Goal: Information Seeking & Learning: Find specific fact

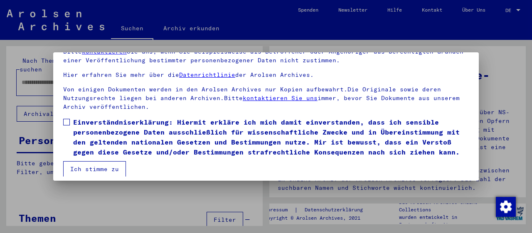
scroll to position [65, 0]
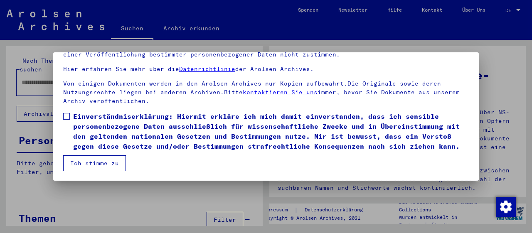
click at [65, 114] on span at bounding box center [66, 116] width 7 height 7
click at [103, 162] on button "Ich stimme zu" at bounding box center [94, 163] width 63 height 16
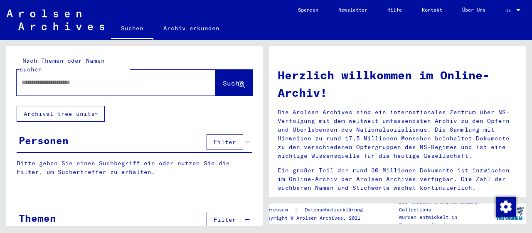
click at [68, 78] on input "text" at bounding box center [106, 82] width 169 height 9
type input "**********"
click at [225, 79] on span "Suche" at bounding box center [233, 83] width 21 height 8
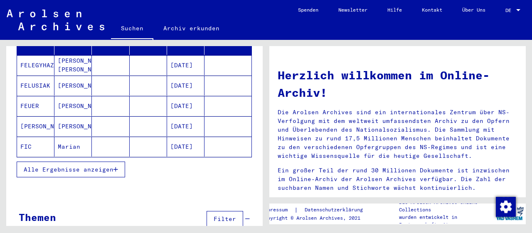
scroll to position [130, 0]
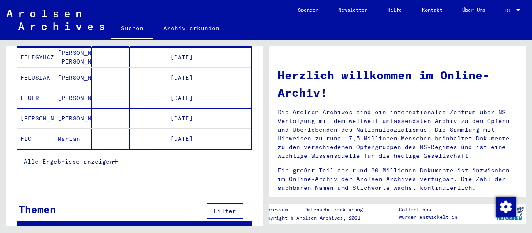
click at [113, 158] on span "Alle Ergebnisse anzeigen" at bounding box center [69, 161] width 90 height 7
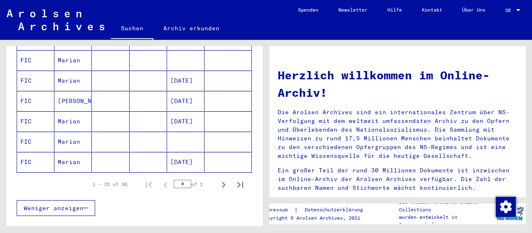
scroll to position [551, 0]
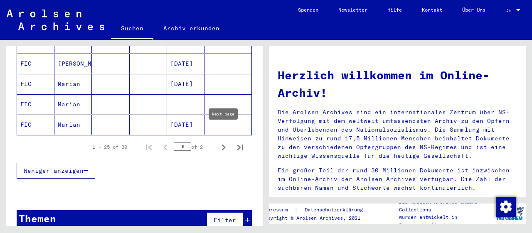
click at [222, 142] on icon "Next page" at bounding box center [224, 148] width 12 height 12
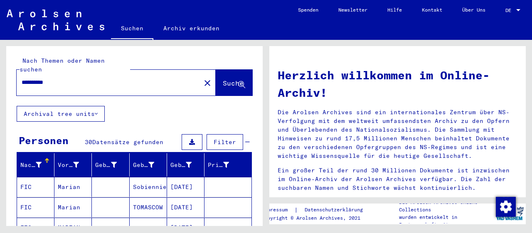
scroll to position [86, 0]
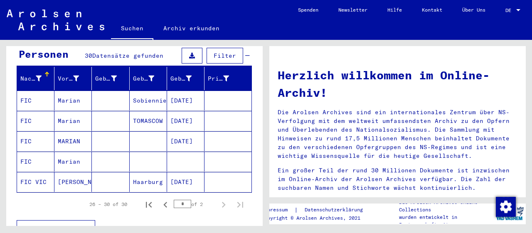
click at [176, 92] on mat-cell "[DATE]" at bounding box center [185, 101] width 37 height 20
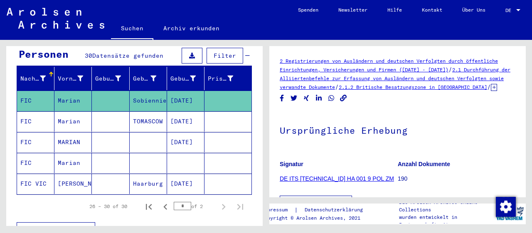
scroll to position [130, 0]
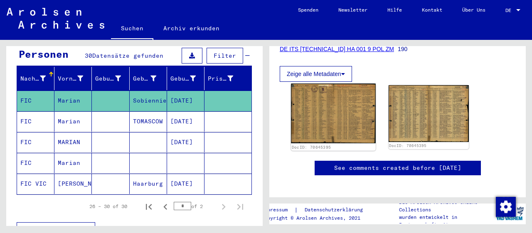
click at [333, 126] on img at bounding box center [333, 113] width 84 height 60
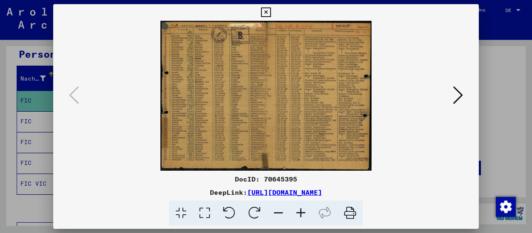
click at [300, 214] on icon at bounding box center [300, 213] width 22 height 25
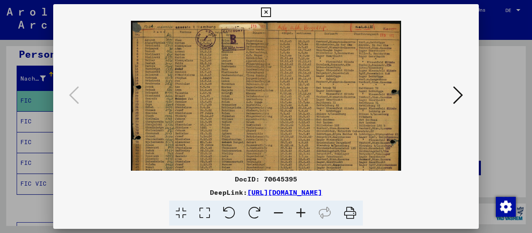
click at [300, 214] on icon at bounding box center [300, 213] width 22 height 25
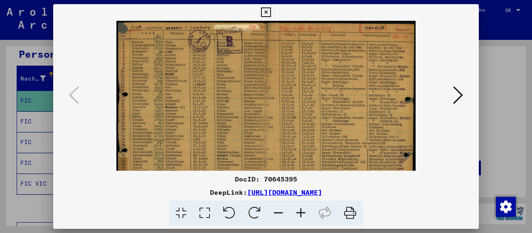
click at [300, 214] on icon at bounding box center [300, 213] width 22 height 25
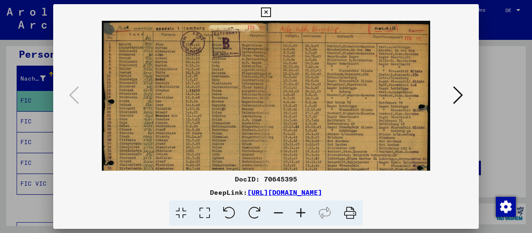
click at [300, 214] on icon at bounding box center [300, 213] width 22 height 25
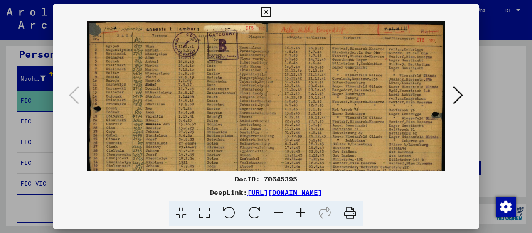
click at [300, 214] on icon at bounding box center [300, 213] width 22 height 25
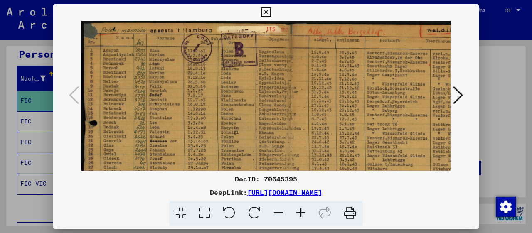
click at [300, 214] on icon at bounding box center [300, 213] width 22 height 25
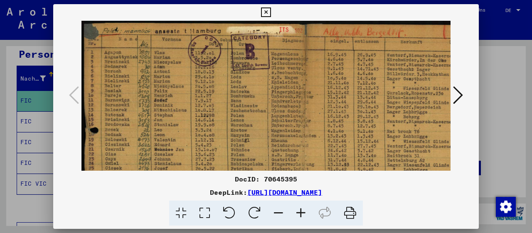
click at [300, 214] on icon at bounding box center [300, 213] width 22 height 25
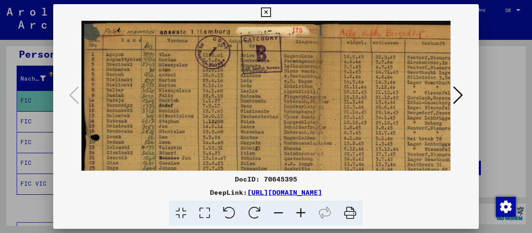
click at [300, 214] on icon at bounding box center [300, 213] width 22 height 25
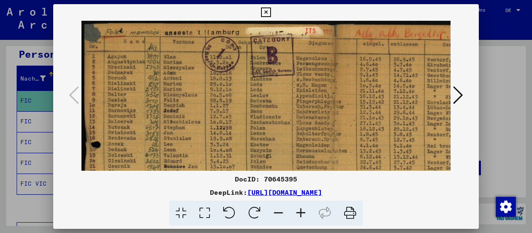
click at [300, 214] on icon at bounding box center [300, 213] width 22 height 25
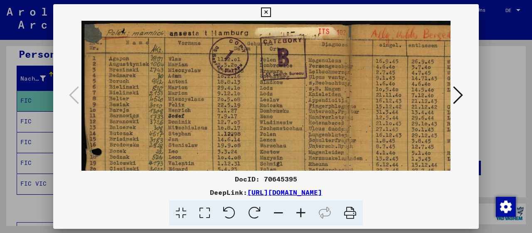
click at [300, 214] on icon at bounding box center [300, 213] width 22 height 25
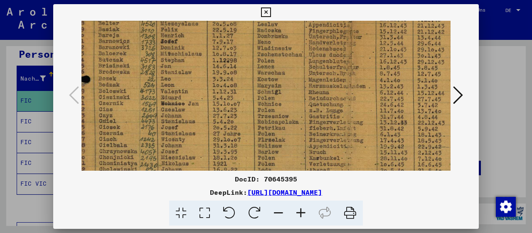
drag, startPoint x: 245, startPoint y: 129, endPoint x: 233, endPoint y: 49, distance: 80.2
click at [233, 49] on img at bounding box center [350, 140] width 562 height 399
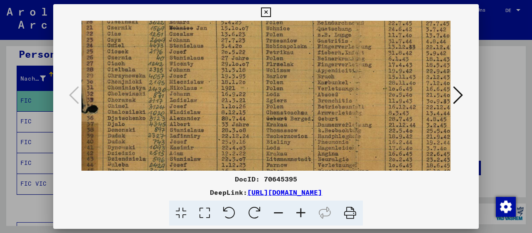
drag, startPoint x: 213, startPoint y: 133, endPoint x: 223, endPoint y: 55, distance: 78.6
click at [223, 55] on img at bounding box center [358, 64] width 562 height 399
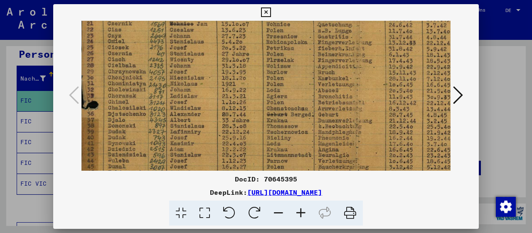
scroll to position [175, 2]
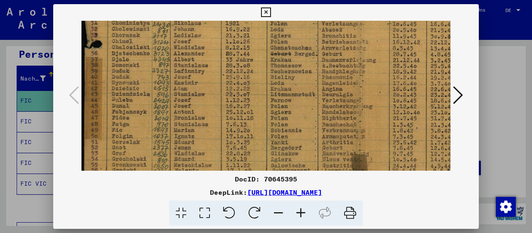
drag, startPoint x: 212, startPoint y: 135, endPoint x: 217, endPoint y: 78, distance: 56.7
click at [217, 78] on img at bounding box center [362, 0] width 562 height 399
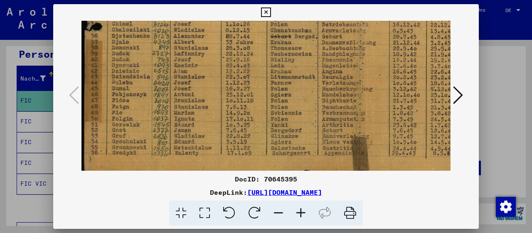
scroll to position [249, 0]
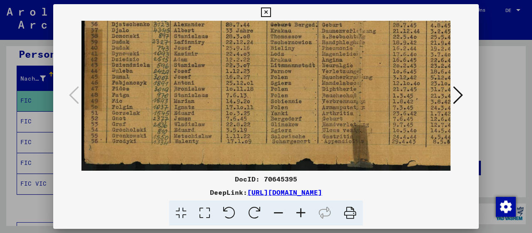
drag, startPoint x: 216, startPoint y: 128, endPoint x: 216, endPoint y: 102, distance: 26.2
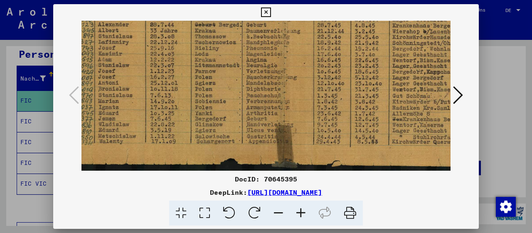
drag, startPoint x: 303, startPoint y: 114, endPoint x: 228, endPoint y: 114, distance: 74.8
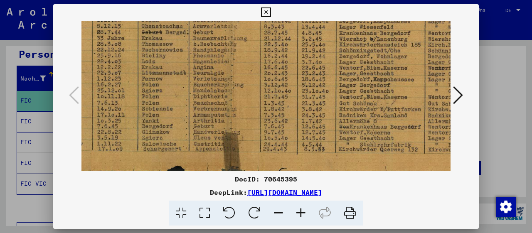
drag, startPoint x: 350, startPoint y: 109, endPoint x: 298, endPoint y: 116, distance: 52.3
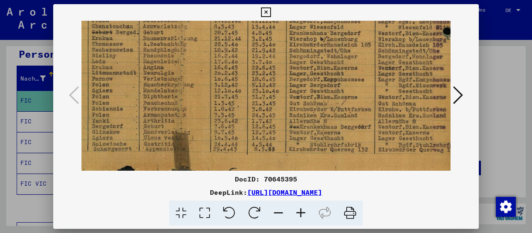
scroll to position [242, 187]
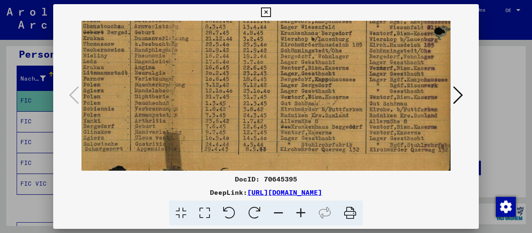
drag, startPoint x: 368, startPoint y: 116, endPoint x: 312, endPoint y: 116, distance: 56.5
click at [270, 12] on icon at bounding box center [266, 12] width 10 height 10
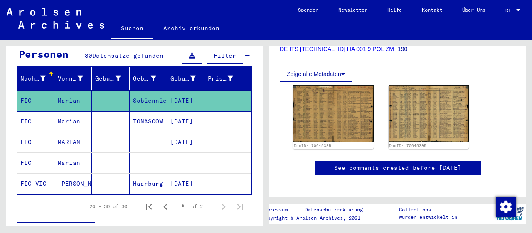
click at [64, 132] on mat-cell "MARIAN" at bounding box center [72, 142] width 37 height 20
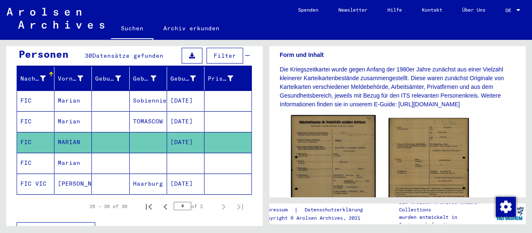
scroll to position [173, 0]
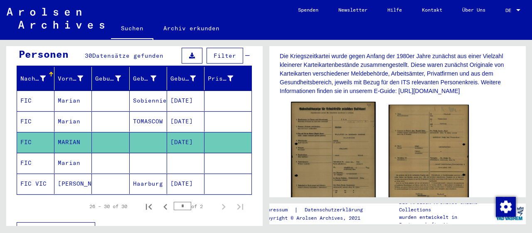
click at [322, 147] on img at bounding box center [333, 159] width 84 height 115
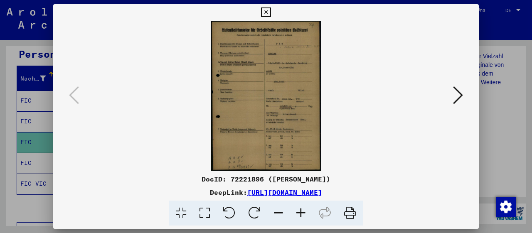
click at [299, 211] on icon at bounding box center [300, 213] width 22 height 25
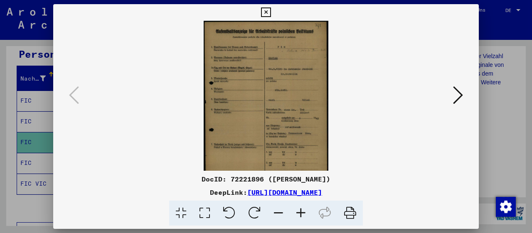
click at [299, 211] on icon at bounding box center [300, 213] width 22 height 25
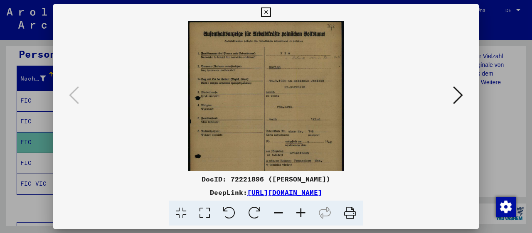
click at [299, 211] on icon at bounding box center [300, 213] width 22 height 25
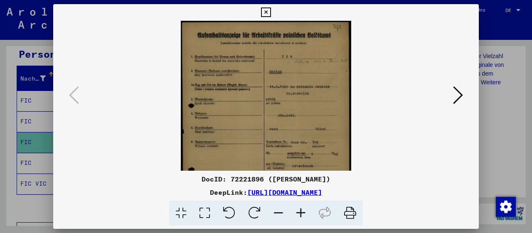
click at [299, 211] on icon at bounding box center [300, 213] width 22 height 25
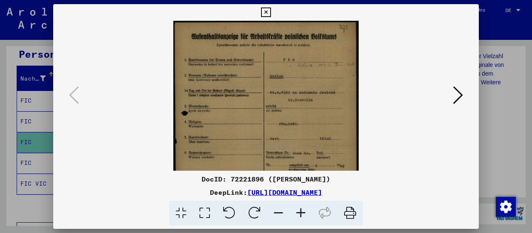
click at [299, 211] on icon at bounding box center [300, 213] width 22 height 25
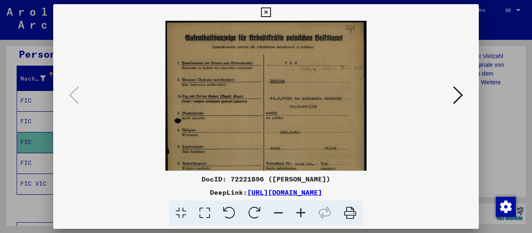
click at [299, 211] on icon at bounding box center [300, 213] width 22 height 25
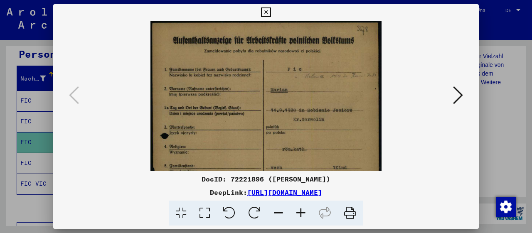
click at [299, 211] on icon at bounding box center [300, 213] width 22 height 25
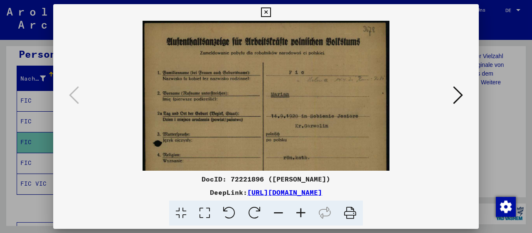
click at [299, 211] on icon at bounding box center [300, 213] width 22 height 25
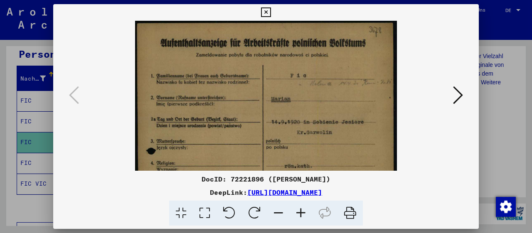
click at [298, 211] on icon at bounding box center [300, 213] width 22 height 25
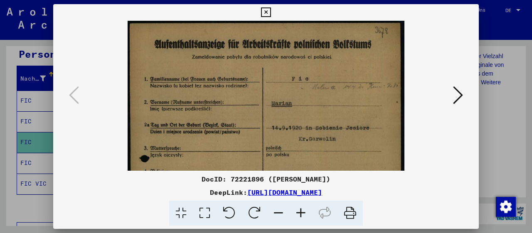
click at [298, 211] on icon at bounding box center [300, 213] width 22 height 25
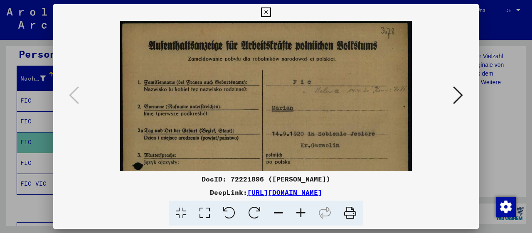
click at [298, 211] on icon at bounding box center [300, 213] width 22 height 25
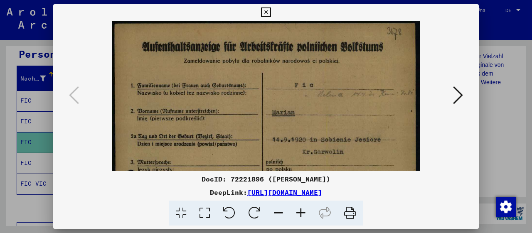
click at [298, 211] on icon at bounding box center [300, 213] width 22 height 25
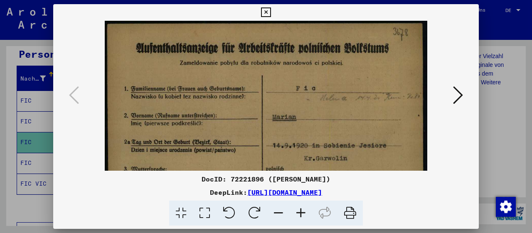
click at [298, 211] on icon at bounding box center [300, 213] width 22 height 25
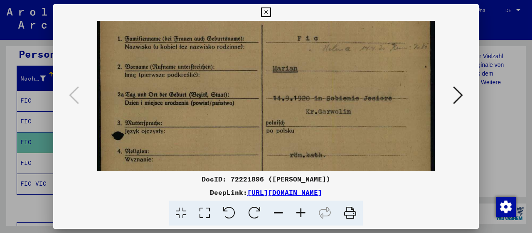
drag, startPoint x: 324, startPoint y: 127, endPoint x: 307, endPoint y: 74, distance: 55.7
click at [307, 74] on img at bounding box center [266, 198] width 338 height 461
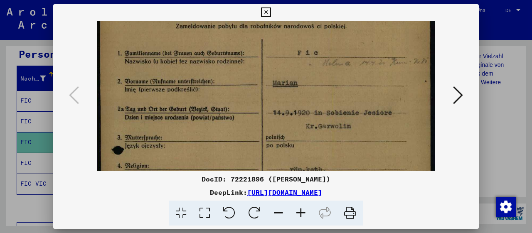
scroll to position [22, 0]
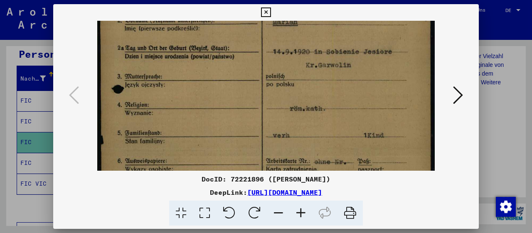
drag, startPoint x: 323, startPoint y: 134, endPoint x: 319, endPoint y: 86, distance: 48.3
click at [319, 87] on img at bounding box center [266, 151] width 338 height 461
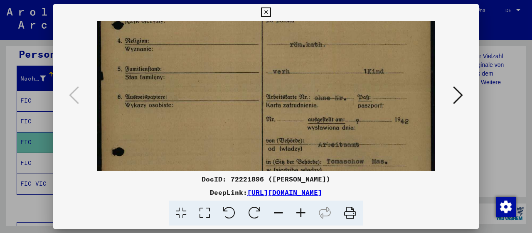
drag, startPoint x: 331, startPoint y: 136, endPoint x: 321, endPoint y: 76, distance: 61.5
click at [321, 76] on img at bounding box center [266, 87] width 338 height 461
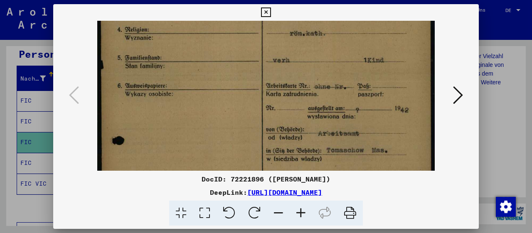
scroll to position [194, 0]
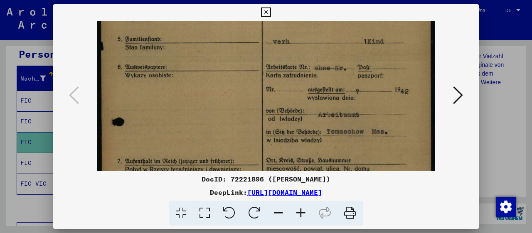
drag, startPoint x: 331, startPoint y: 132, endPoint x: 326, endPoint y: 103, distance: 28.6
click at [326, 103] on img at bounding box center [266, 57] width 338 height 461
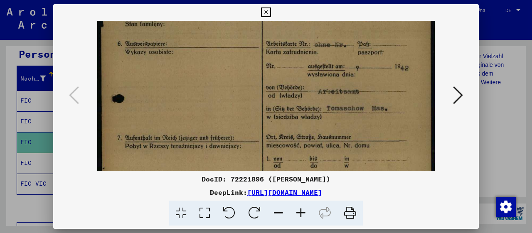
drag, startPoint x: 345, startPoint y: 142, endPoint x: 343, endPoint y: 115, distance: 27.0
click at [343, 115] on img at bounding box center [266, 34] width 338 height 461
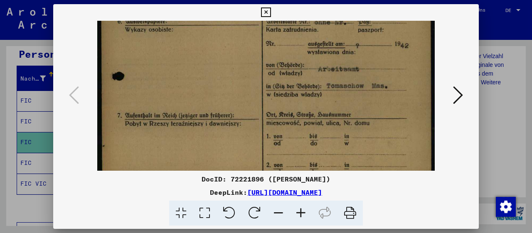
drag, startPoint x: 363, startPoint y: 137, endPoint x: 358, endPoint y: 117, distance: 20.5
click at [359, 118] on img at bounding box center [266, 12] width 338 height 461
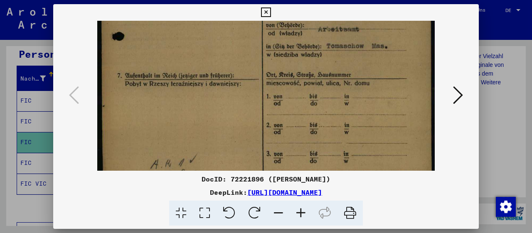
scroll to position [286, 0]
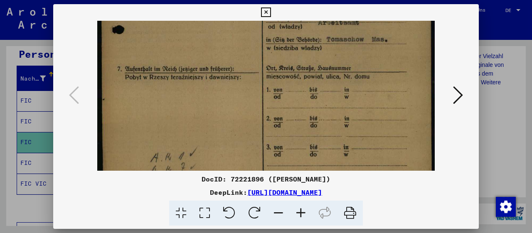
drag, startPoint x: 357, startPoint y: 141, endPoint x: 357, endPoint y: 107, distance: 34.1
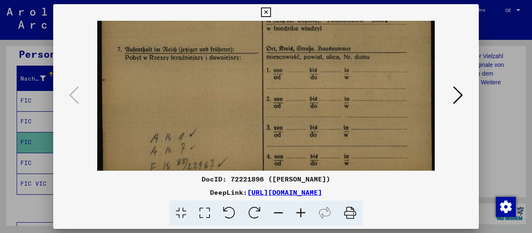
scroll to position [311, 0]
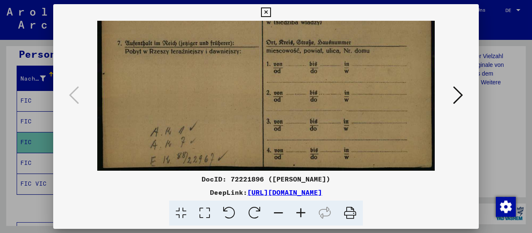
drag, startPoint x: 359, startPoint y: 123, endPoint x: 357, endPoint y: 90, distance: 33.3
click at [460, 97] on icon at bounding box center [458, 95] width 10 height 20
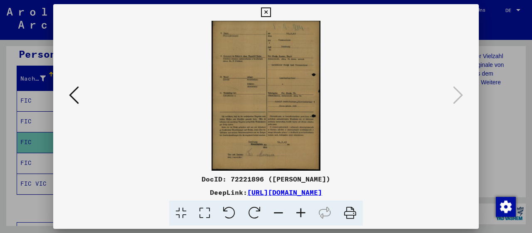
scroll to position [0, 0]
click at [302, 211] on icon at bounding box center [300, 213] width 22 height 25
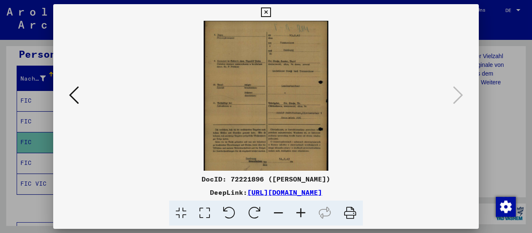
click at [302, 211] on icon at bounding box center [300, 213] width 22 height 25
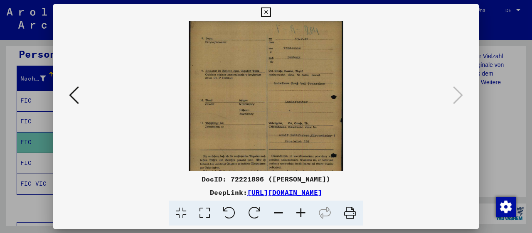
click at [302, 211] on icon at bounding box center [300, 213] width 22 height 25
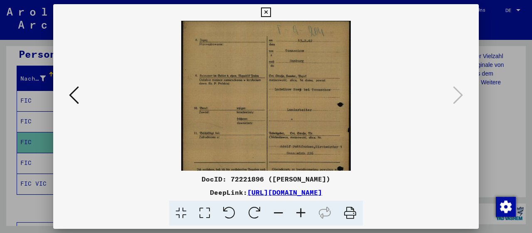
click at [302, 211] on icon at bounding box center [300, 213] width 22 height 25
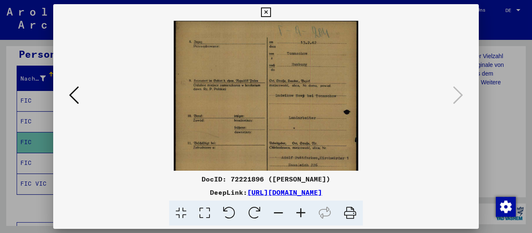
click at [302, 211] on icon at bounding box center [300, 213] width 22 height 25
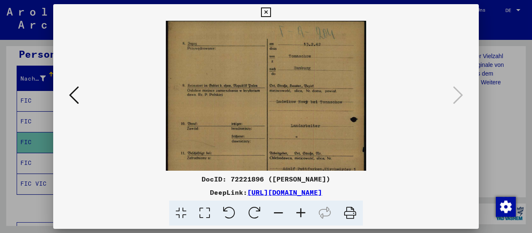
click at [302, 211] on icon at bounding box center [300, 213] width 22 height 25
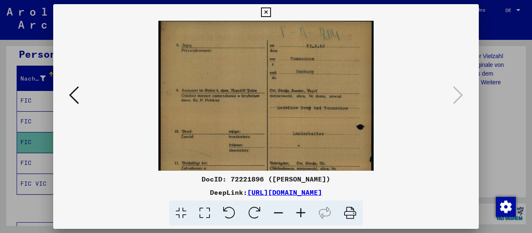
click at [302, 211] on icon at bounding box center [300, 213] width 22 height 25
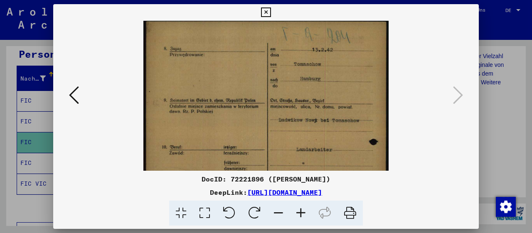
click at [302, 211] on icon at bounding box center [300, 213] width 22 height 25
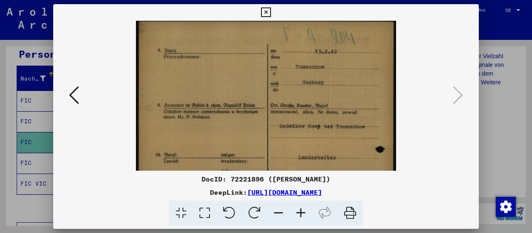
click at [302, 211] on icon at bounding box center [300, 213] width 22 height 25
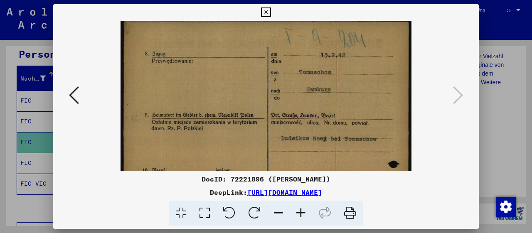
click at [302, 211] on icon at bounding box center [300, 213] width 22 height 25
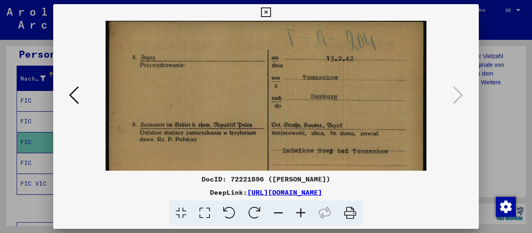
click at [302, 211] on icon at bounding box center [300, 213] width 22 height 25
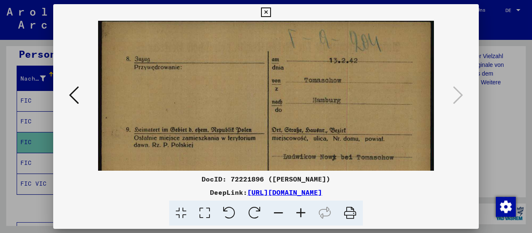
click at [302, 211] on icon at bounding box center [300, 213] width 22 height 25
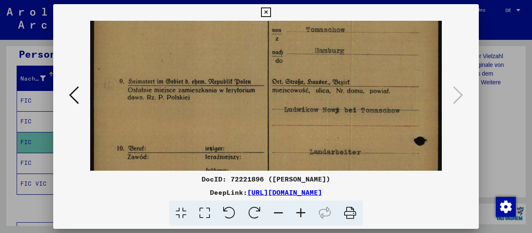
drag, startPoint x: 344, startPoint y: 143, endPoint x: 338, endPoint y: 89, distance: 54.3
click at [338, 89] on img at bounding box center [265, 209] width 351 height 482
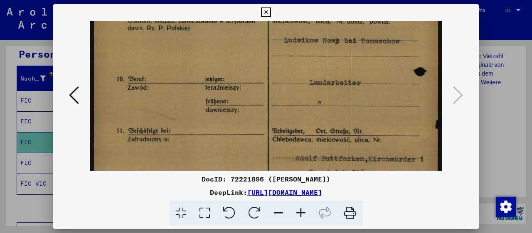
drag, startPoint x: 363, startPoint y: 132, endPoint x: 348, endPoint y: 51, distance: 83.1
click at [348, 52] on img at bounding box center [265, 139] width 351 height 482
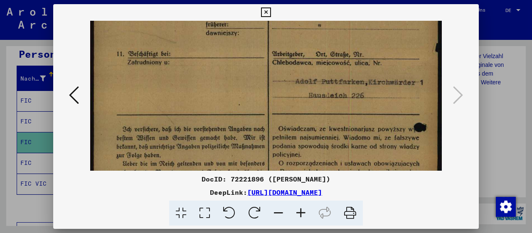
drag, startPoint x: 359, startPoint y: 133, endPoint x: 352, endPoint y: 79, distance: 54.5
click at [352, 77] on img at bounding box center [265, 62] width 351 height 482
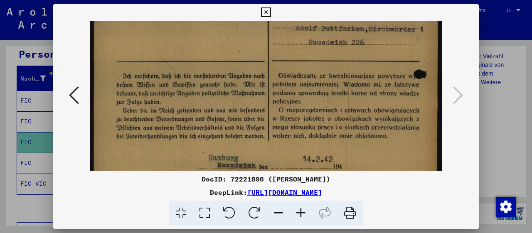
drag, startPoint x: 356, startPoint y: 132, endPoint x: 353, endPoint y: 87, distance: 45.8
click at [353, 87] on img at bounding box center [265, 9] width 351 height 482
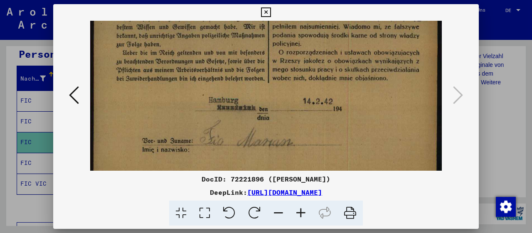
scroll to position [319, 0]
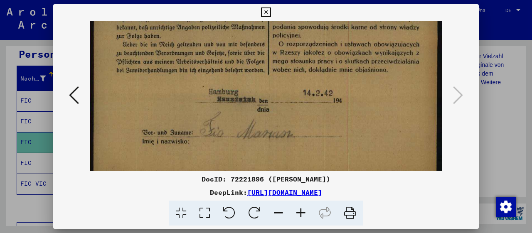
drag, startPoint x: 334, startPoint y: 147, endPoint x: 332, endPoint y: 81, distance: 65.7
click at [270, 12] on icon at bounding box center [266, 12] width 10 height 10
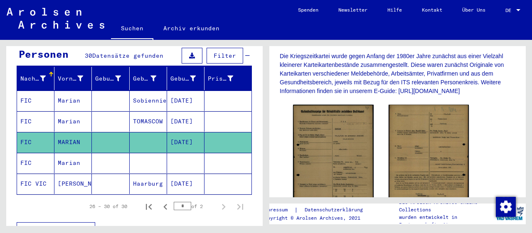
click at [71, 154] on mat-cell "Marian" at bounding box center [72, 163] width 37 height 20
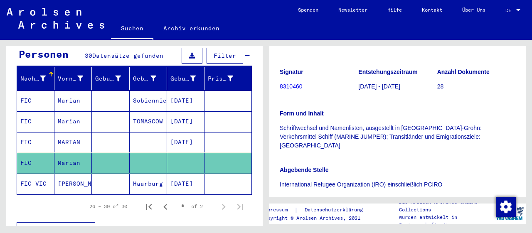
scroll to position [216, 0]
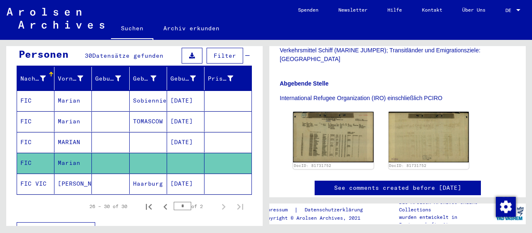
click at [332, 135] on img at bounding box center [333, 137] width 81 height 50
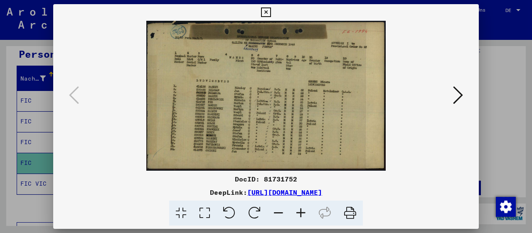
click at [297, 215] on icon at bounding box center [300, 213] width 22 height 25
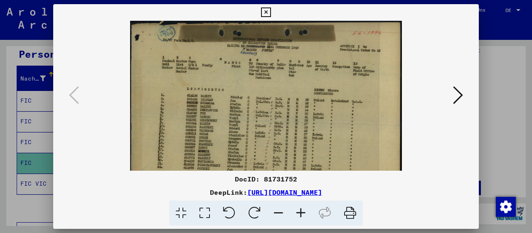
click at [297, 215] on icon at bounding box center [300, 213] width 22 height 25
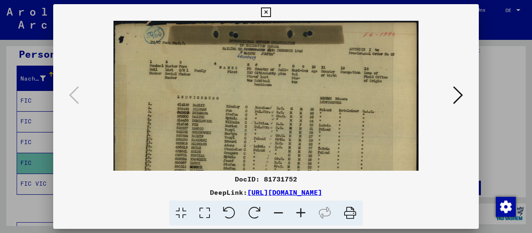
click at [297, 215] on icon at bounding box center [300, 213] width 22 height 25
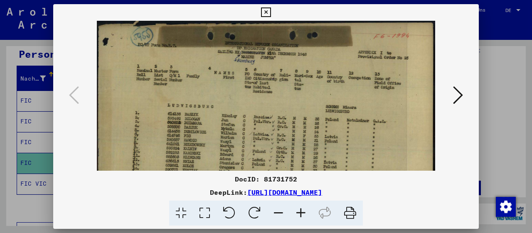
click at [297, 215] on icon at bounding box center [300, 213] width 22 height 25
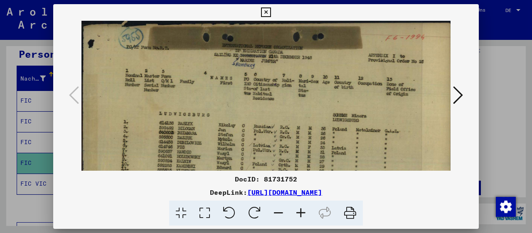
click at [297, 215] on icon at bounding box center [300, 213] width 22 height 25
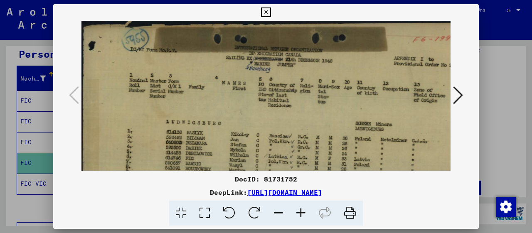
click at [297, 215] on icon at bounding box center [300, 213] width 22 height 25
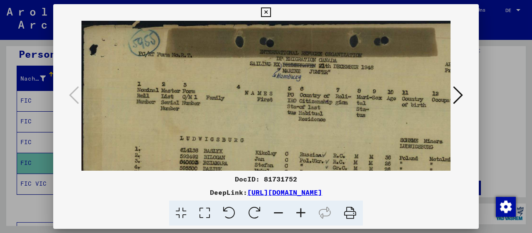
click at [297, 215] on icon at bounding box center [300, 213] width 22 height 25
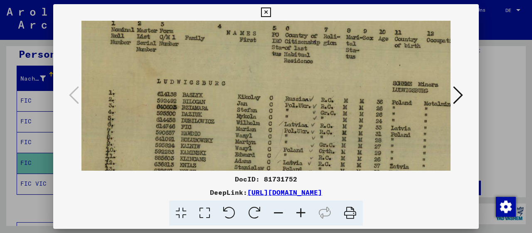
drag, startPoint x: 287, startPoint y: 147, endPoint x: 258, endPoint y: 83, distance: 71.2
click at [259, 83] on img at bounding box center [303, 114] width 504 height 316
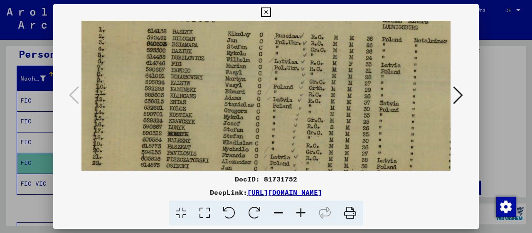
drag, startPoint x: 256, startPoint y: 140, endPoint x: 235, endPoint y: 65, distance: 78.1
click at [240, 69] on img at bounding box center [294, 50] width 504 height 316
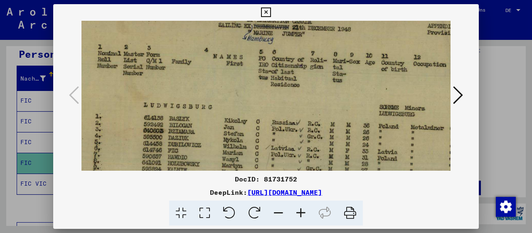
scroll to position [38, 42]
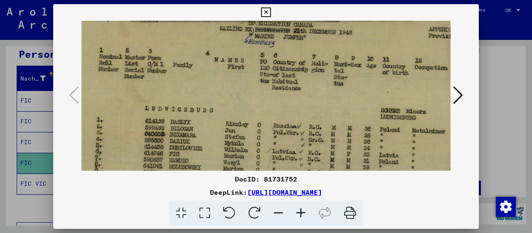
drag, startPoint x: 298, startPoint y: 61, endPoint x: 303, endPoint y: 158, distance: 97.3
click at [303, 158] on img at bounding box center [291, 141] width 504 height 316
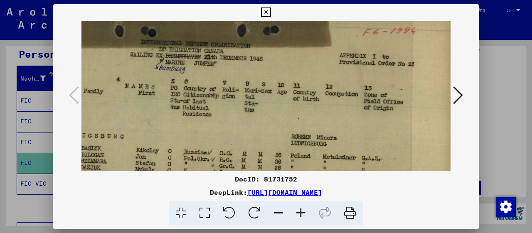
scroll to position [13, 131]
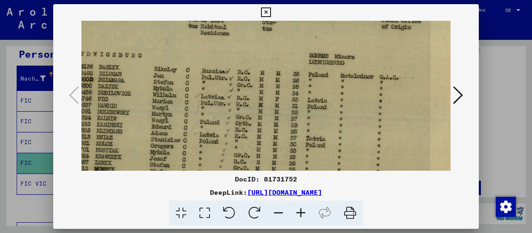
drag, startPoint x: 302, startPoint y: 107, endPoint x: 174, endPoint y: 49, distance: 140.9
click at [174, 49] on img at bounding box center [220, 86] width 504 height 316
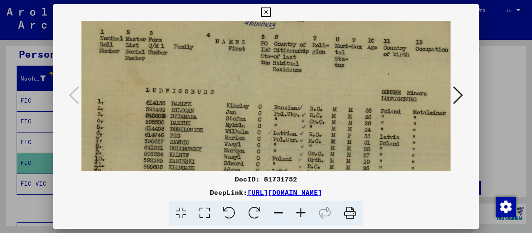
drag, startPoint x: 168, startPoint y: 126, endPoint x: 240, endPoint y: 161, distance: 79.7
click at [240, 163] on img at bounding box center [292, 122] width 504 height 316
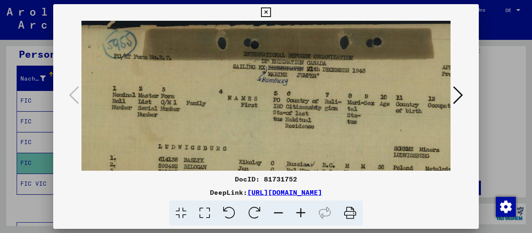
scroll to position [0, 27]
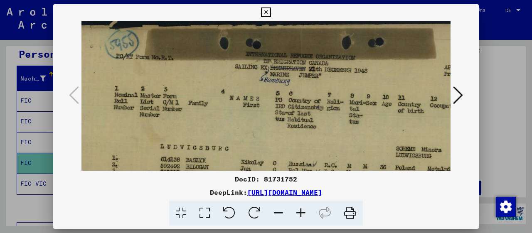
drag, startPoint x: 225, startPoint y: 80, endPoint x: 234, endPoint y: 130, distance: 50.6
click at [234, 130] on img at bounding box center [307, 179] width 504 height 316
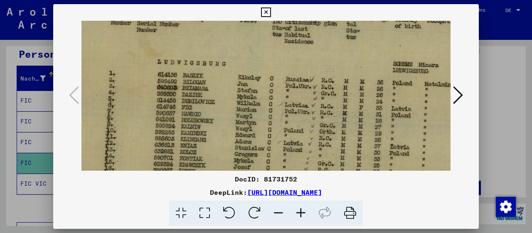
drag, startPoint x: 328, startPoint y: 138, endPoint x: 325, endPoint y: 55, distance: 83.1
click at [325, 55] on img at bounding box center [304, 94] width 504 height 316
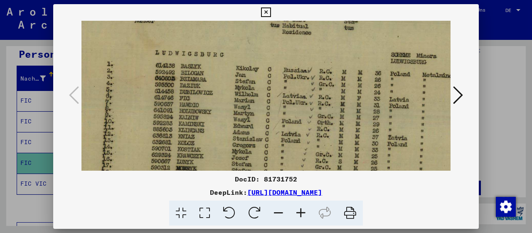
scroll to position [117, 36]
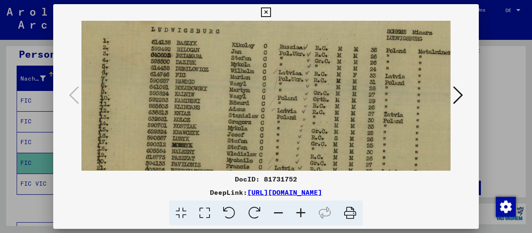
drag, startPoint x: 322, startPoint y: 125, endPoint x: 327, endPoint y: 91, distance: 33.5
click at [319, 93] on img at bounding box center [298, 62] width 504 height 316
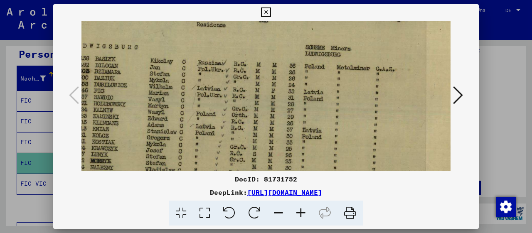
scroll to position [98, 121]
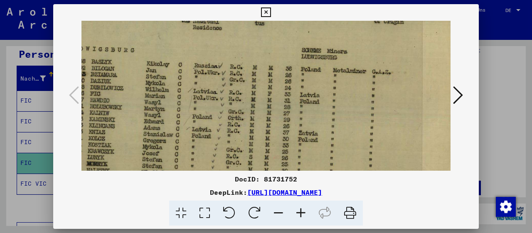
drag, startPoint x: 389, startPoint y: 87, endPoint x: 304, endPoint y: 105, distance: 86.7
click at [304, 105] on img at bounding box center [213, 80] width 504 height 316
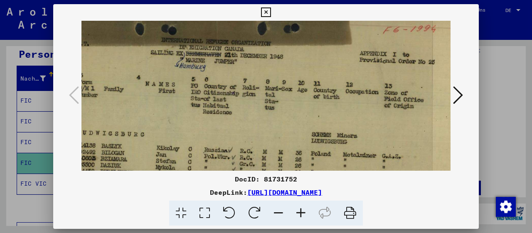
scroll to position [0, 108]
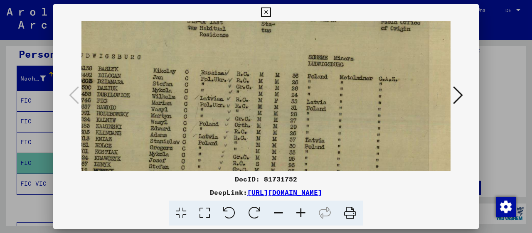
drag, startPoint x: 281, startPoint y: 62, endPoint x: 286, endPoint y: 64, distance: 5.4
click at [286, 64] on img at bounding box center [219, 87] width 504 height 316
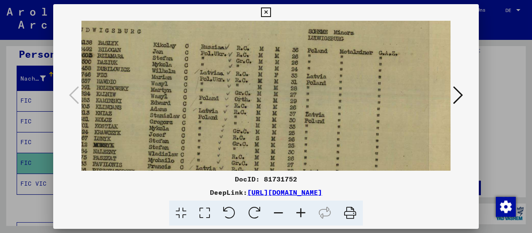
scroll to position [166, 107]
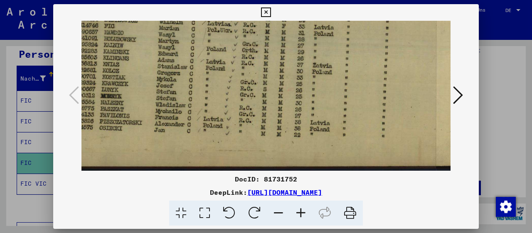
drag, startPoint x: 296, startPoint y: 125, endPoint x: 303, endPoint y: 42, distance: 82.9
click at [303, 42] on img at bounding box center [227, 13] width 504 height 316
click at [459, 98] on icon at bounding box center [458, 95] width 10 height 20
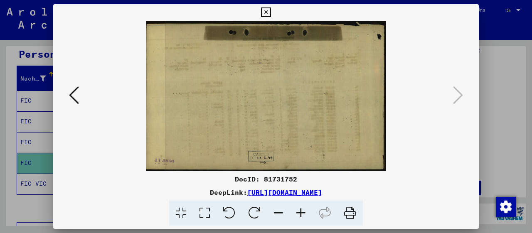
click at [77, 101] on icon at bounding box center [74, 95] width 10 height 20
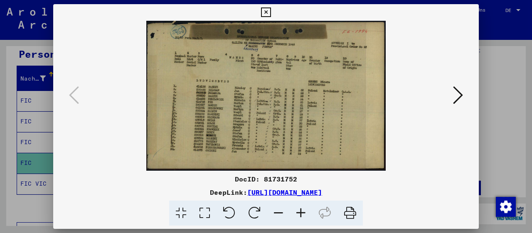
click at [270, 10] on icon at bounding box center [266, 12] width 10 height 10
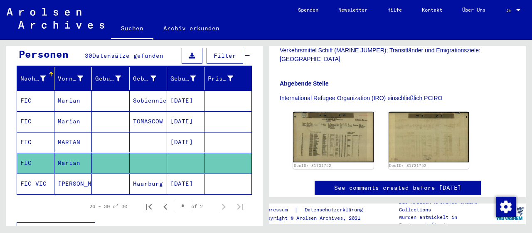
click at [138, 111] on mat-cell "TOMASCOW" at bounding box center [148, 121] width 37 height 20
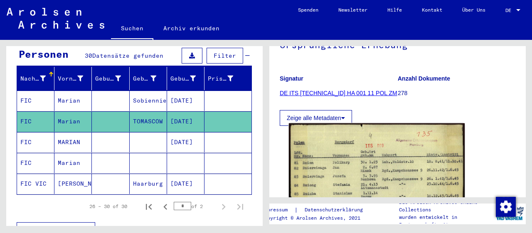
scroll to position [86, 0]
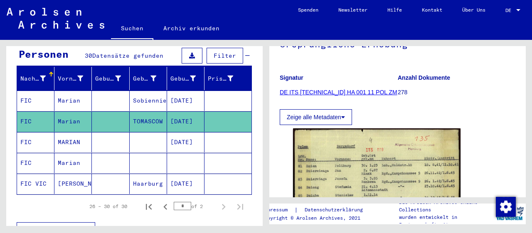
click at [152, 111] on mat-cell "TOMASCOW" at bounding box center [148, 121] width 37 height 20
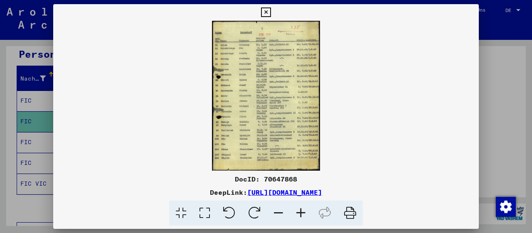
click at [299, 211] on icon at bounding box center [300, 213] width 22 height 25
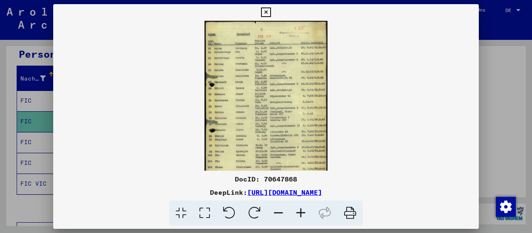
click at [299, 211] on icon at bounding box center [300, 213] width 22 height 25
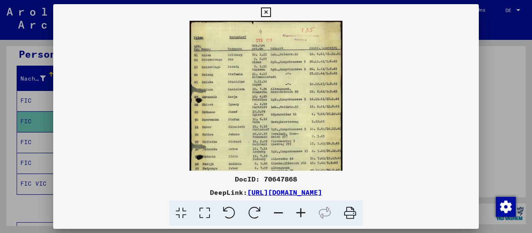
click at [299, 211] on icon at bounding box center [300, 213] width 22 height 25
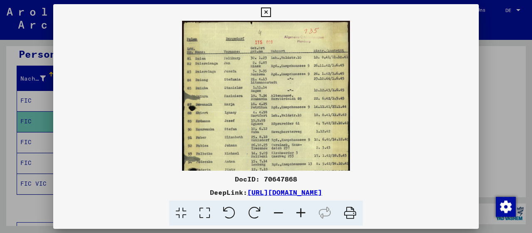
click at [299, 211] on icon at bounding box center [300, 213] width 22 height 25
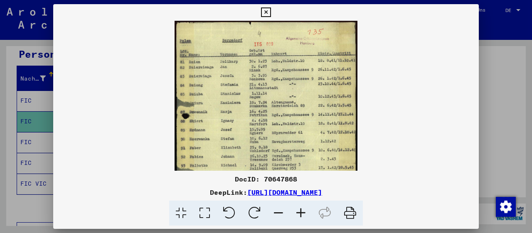
click at [299, 211] on icon at bounding box center [300, 213] width 22 height 25
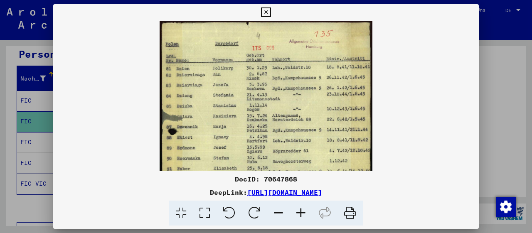
click at [299, 211] on icon at bounding box center [300, 213] width 22 height 25
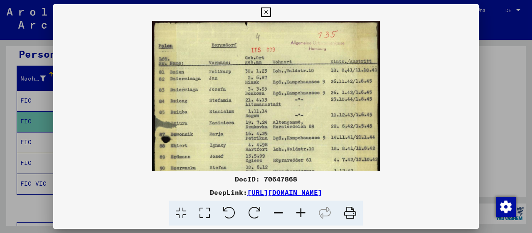
click at [299, 211] on icon at bounding box center [300, 213] width 22 height 25
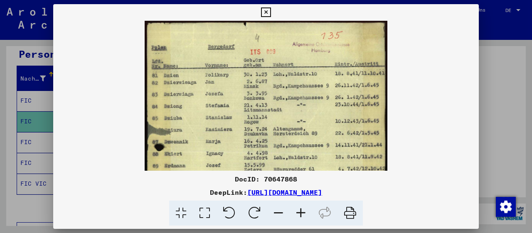
click at [299, 211] on icon at bounding box center [300, 213] width 22 height 25
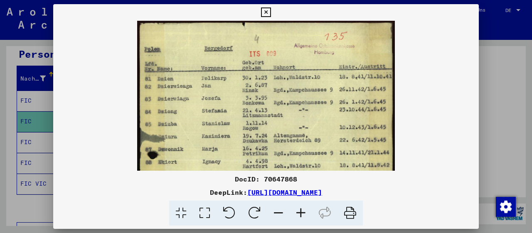
click at [299, 211] on icon at bounding box center [300, 213] width 22 height 25
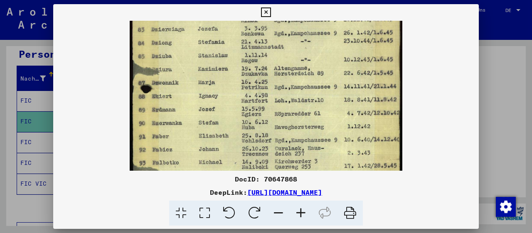
drag, startPoint x: 241, startPoint y: 132, endPoint x: 222, endPoint y: 55, distance: 78.9
click at [223, 56] on img at bounding box center [266, 136] width 272 height 378
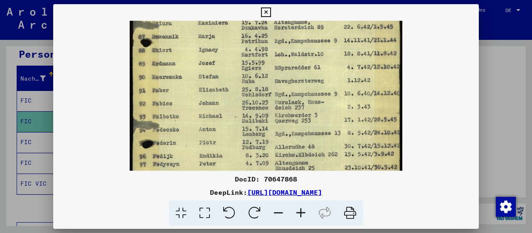
drag, startPoint x: 219, startPoint y: 139, endPoint x: 213, endPoint y: 96, distance: 43.6
click at [213, 96] on img at bounding box center [266, 90] width 272 height 378
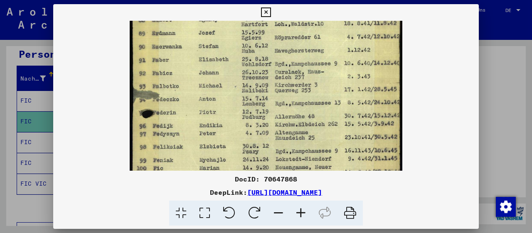
scroll to position [171, 0]
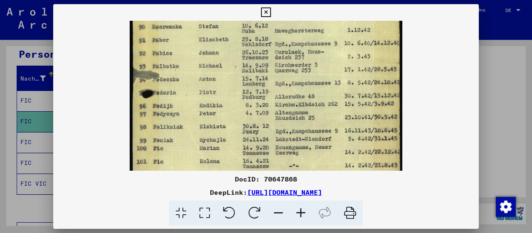
drag, startPoint x: 221, startPoint y: 150, endPoint x: 226, endPoint y: 103, distance: 47.6
click at [226, 103] on img at bounding box center [266, 39] width 272 height 378
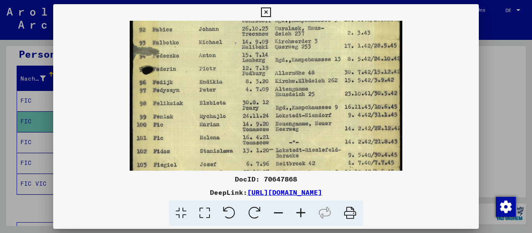
scroll to position [201, 0]
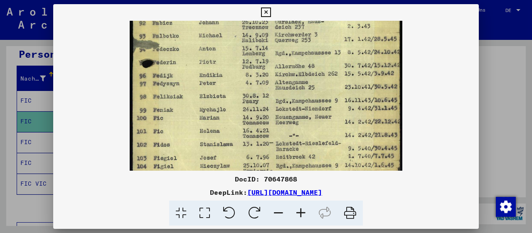
drag, startPoint x: 251, startPoint y: 149, endPoint x: 248, endPoint y: 120, distance: 29.3
click at [248, 120] on img at bounding box center [266, 9] width 272 height 378
click at [270, 12] on icon at bounding box center [266, 12] width 10 height 10
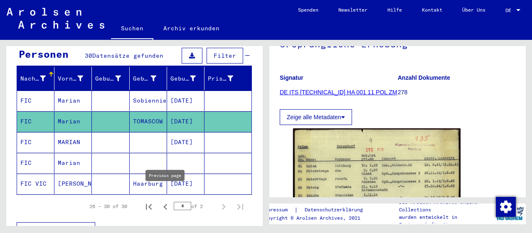
click at [164, 204] on icon "Previous page" at bounding box center [165, 207] width 4 height 6
type input "*"
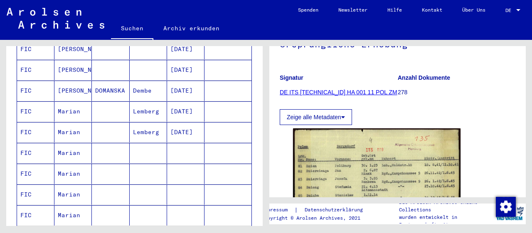
scroll to position [389, 0]
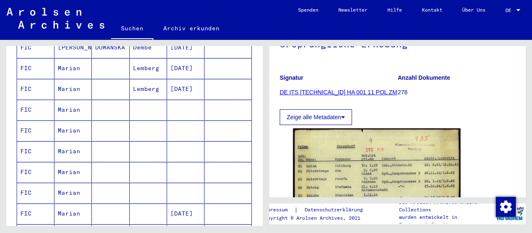
click at [66, 100] on mat-cell "Marian" at bounding box center [72, 110] width 37 height 20
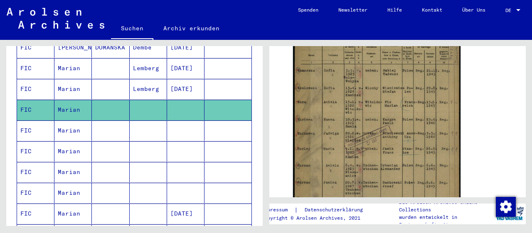
scroll to position [216, 0]
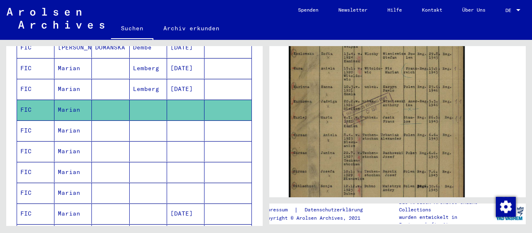
click at [376, 124] on img at bounding box center [377, 107] width 176 height 240
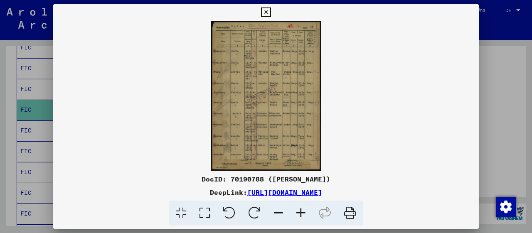
click at [302, 210] on icon at bounding box center [300, 213] width 22 height 25
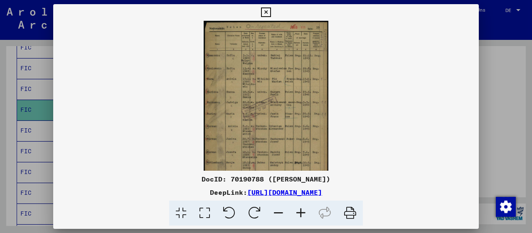
click at [302, 210] on icon at bounding box center [300, 213] width 22 height 25
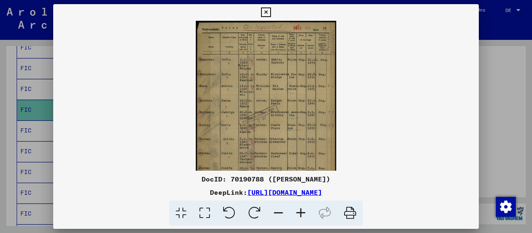
click at [302, 210] on icon at bounding box center [300, 213] width 22 height 25
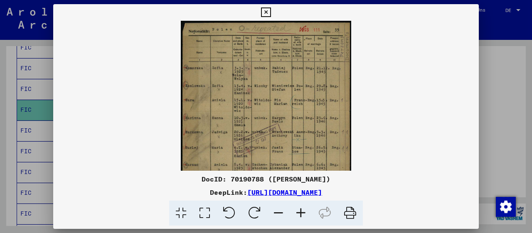
click at [302, 210] on icon at bounding box center [300, 213] width 22 height 25
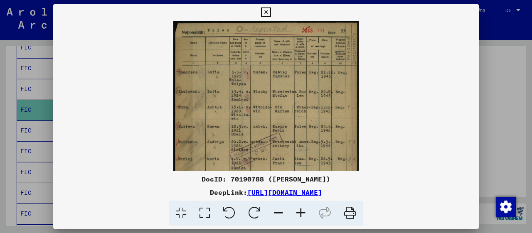
click at [302, 210] on icon at bounding box center [300, 213] width 22 height 25
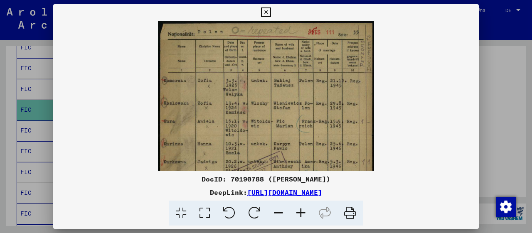
click at [302, 210] on icon at bounding box center [300, 213] width 22 height 25
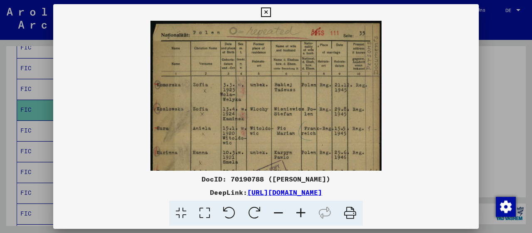
click at [302, 210] on icon at bounding box center [300, 213] width 22 height 25
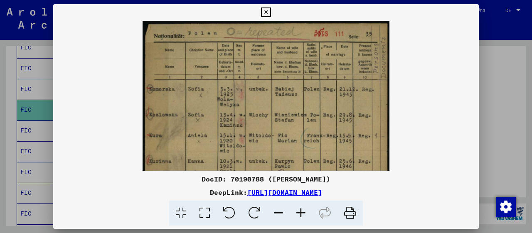
click at [302, 210] on icon at bounding box center [300, 213] width 22 height 25
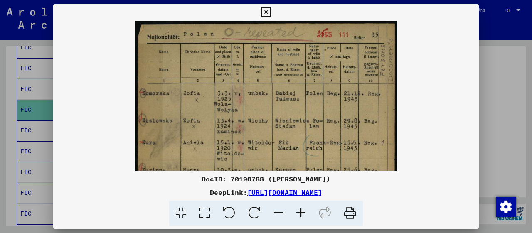
click at [302, 210] on icon at bounding box center [300, 213] width 22 height 25
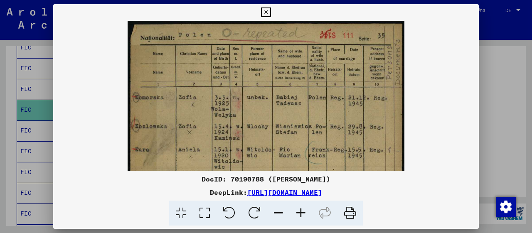
click at [302, 210] on icon at bounding box center [300, 213] width 22 height 25
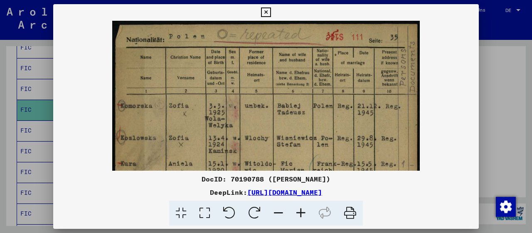
click at [302, 210] on icon at bounding box center [300, 213] width 22 height 25
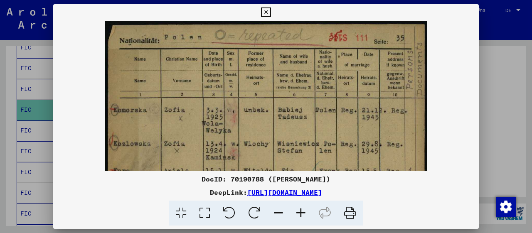
click at [302, 210] on icon at bounding box center [300, 213] width 22 height 25
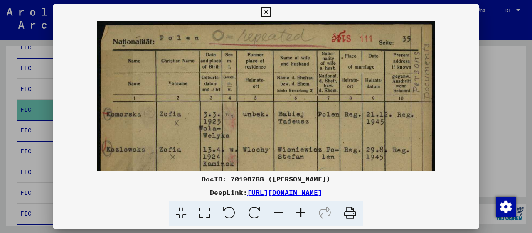
click at [302, 210] on icon at bounding box center [300, 213] width 22 height 25
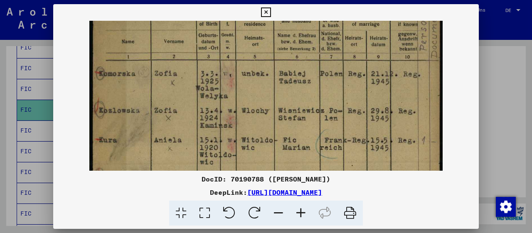
drag, startPoint x: 288, startPoint y: 124, endPoint x: 295, endPoint y: 53, distance: 71.8
click at [294, 55] on img at bounding box center [265, 217] width 353 height 482
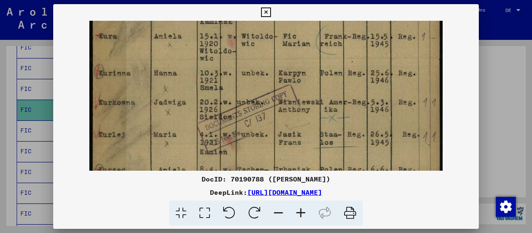
drag, startPoint x: 288, startPoint y: 133, endPoint x: 293, endPoint y: 49, distance: 84.0
click at [293, 50] on img at bounding box center [265, 113] width 353 height 482
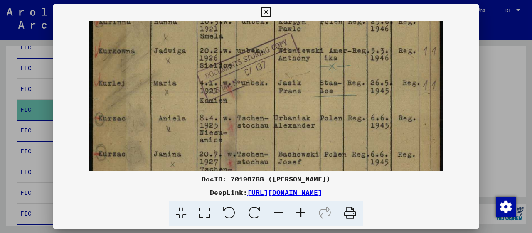
drag, startPoint x: 284, startPoint y: 122, endPoint x: 290, endPoint y: 56, distance: 66.3
click at [290, 56] on img at bounding box center [265, 62] width 353 height 482
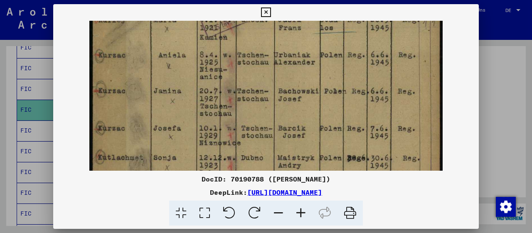
drag, startPoint x: 273, startPoint y: 137, endPoint x: 276, endPoint y: 83, distance: 53.2
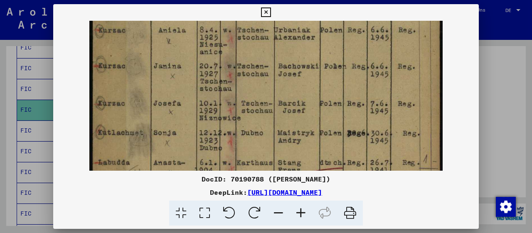
scroll to position [306, 0]
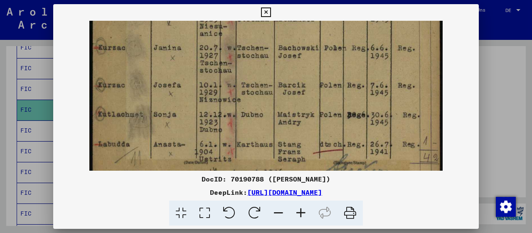
drag, startPoint x: 345, startPoint y: 89, endPoint x: 346, endPoint y: 56, distance: 32.8
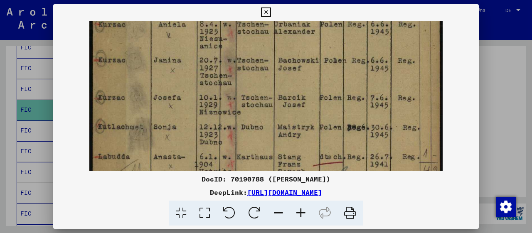
scroll to position [293, 0]
drag, startPoint x: 347, startPoint y: 121, endPoint x: 349, endPoint y: 100, distance: 20.9
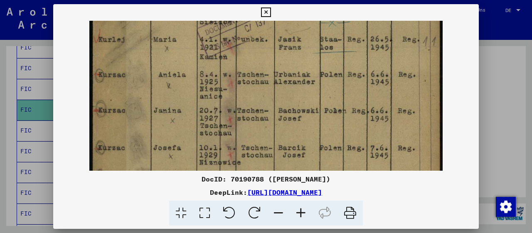
drag, startPoint x: 342, startPoint y: 74, endPoint x: 341, endPoint y: 120, distance: 46.5
click at [342, 122] on img at bounding box center [265, 18] width 353 height 482
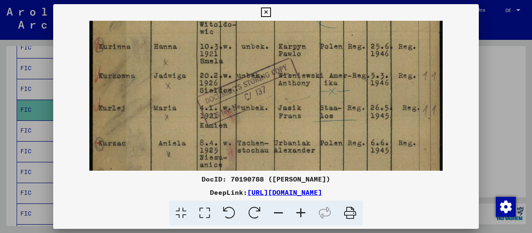
drag, startPoint x: 339, startPoint y: 67, endPoint x: 343, endPoint y: 134, distance: 67.4
click at [343, 134] on img at bounding box center [265, 87] width 353 height 482
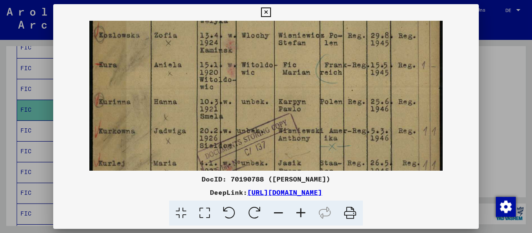
scroll to position [115, 0]
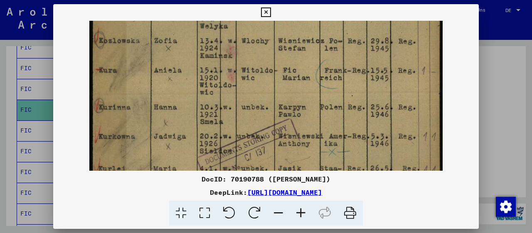
drag, startPoint x: 336, startPoint y: 76, endPoint x: 338, endPoint y: 136, distance: 60.3
click at [338, 136] on img at bounding box center [265, 147] width 353 height 482
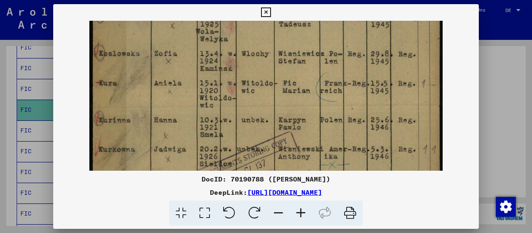
scroll to position [100, 0]
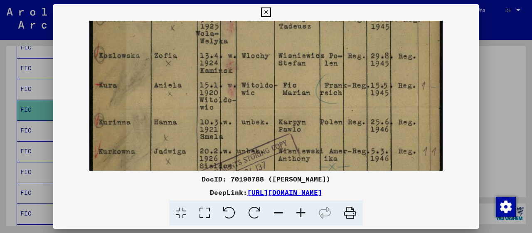
drag, startPoint x: 376, startPoint y: 100, endPoint x: 339, endPoint y: 114, distance: 39.0
click at [339, 114] on img at bounding box center [265, 162] width 353 height 482
click at [270, 10] on icon at bounding box center [266, 12] width 10 height 10
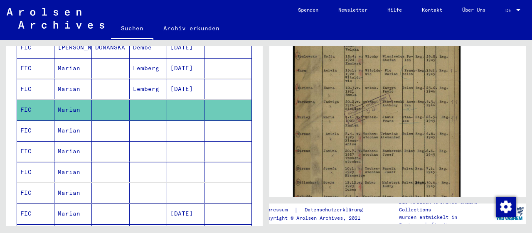
click at [68, 120] on mat-cell "Marian" at bounding box center [72, 130] width 37 height 20
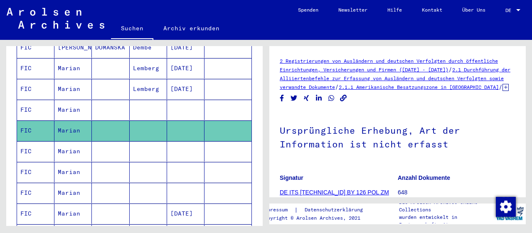
scroll to position [173, 0]
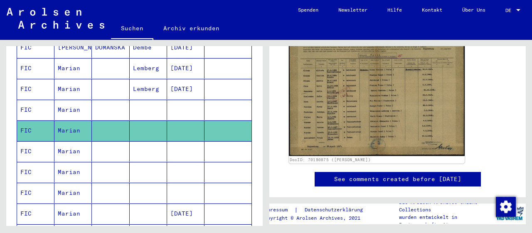
click at [360, 127] on img at bounding box center [377, 95] width 176 height 124
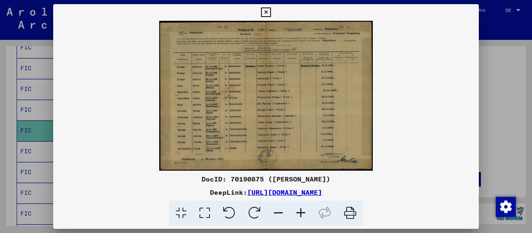
click at [298, 214] on icon at bounding box center [300, 213] width 22 height 25
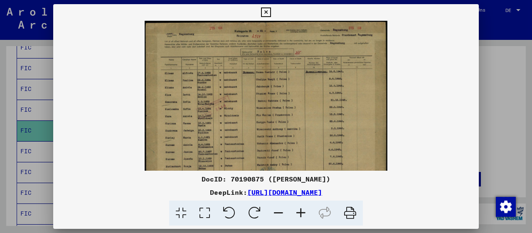
click at [298, 214] on icon at bounding box center [300, 213] width 22 height 25
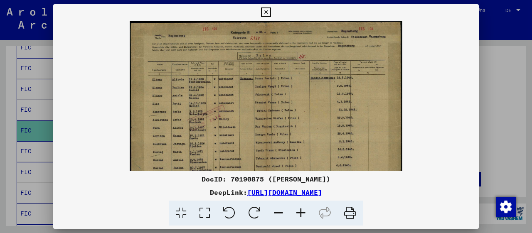
click at [298, 214] on icon at bounding box center [300, 213] width 22 height 25
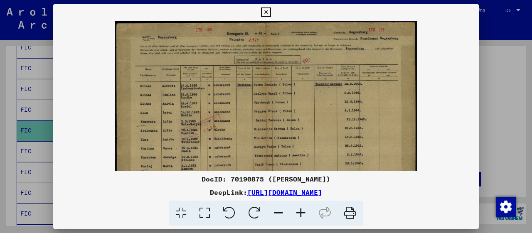
click at [298, 214] on icon at bounding box center [300, 213] width 22 height 25
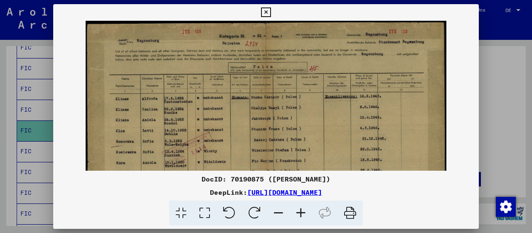
click at [298, 214] on icon at bounding box center [300, 213] width 22 height 25
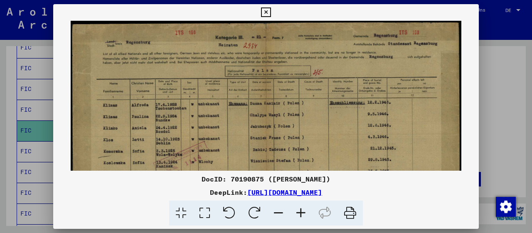
click at [298, 214] on icon at bounding box center [300, 213] width 22 height 25
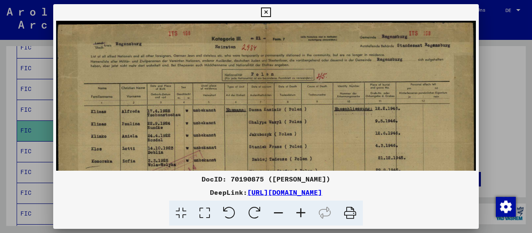
click at [298, 214] on icon at bounding box center [300, 213] width 22 height 25
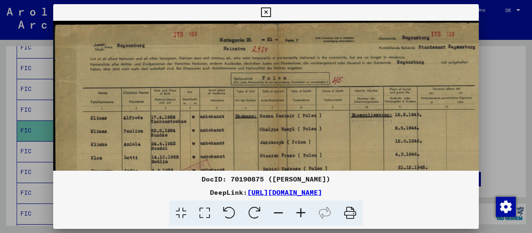
click at [298, 214] on icon at bounding box center [300, 213] width 22 height 25
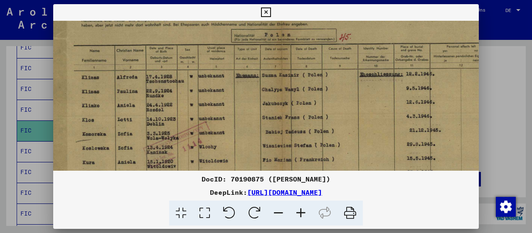
scroll to position [71, 17]
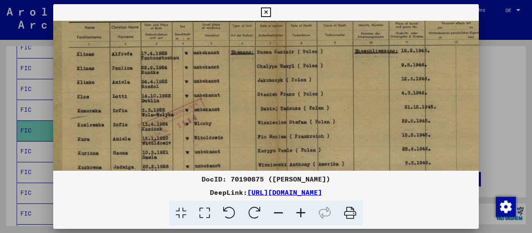
drag, startPoint x: 307, startPoint y: 118, endPoint x: 291, endPoint y: 48, distance: 71.2
click at [291, 48] on img at bounding box center [276, 119] width 479 height 337
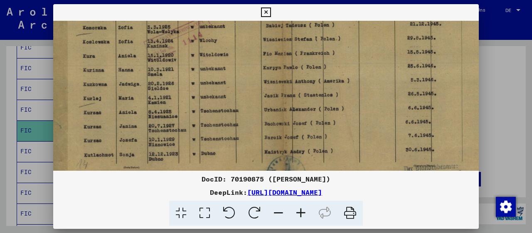
scroll to position [164, 11]
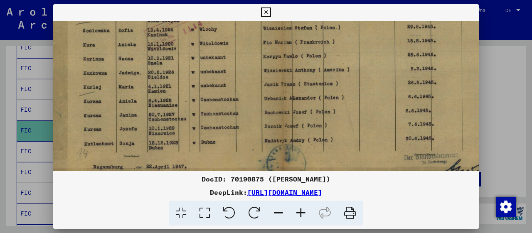
drag, startPoint x: 285, startPoint y: 127, endPoint x: 290, endPoint y: 36, distance: 91.5
click at [291, 36] on img at bounding box center [281, 24] width 479 height 337
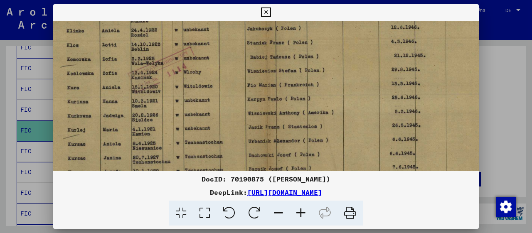
scroll to position [122, 23]
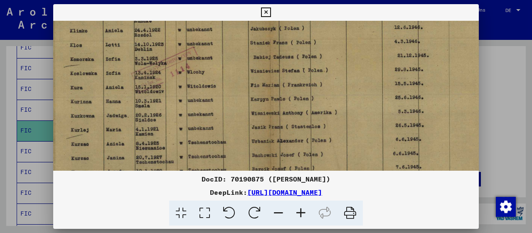
drag, startPoint x: 343, startPoint y: 80, endPoint x: 382, endPoint y: 51, distance: 48.0
click at [332, 121] on img at bounding box center [269, 67] width 479 height 337
click at [270, 12] on icon at bounding box center [266, 12] width 10 height 10
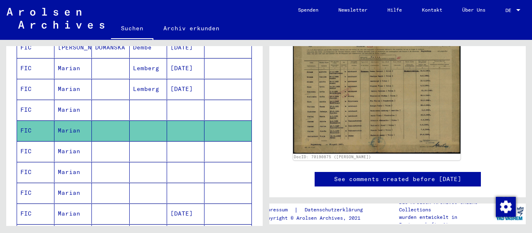
click at [64, 141] on mat-cell "Marian" at bounding box center [72, 151] width 37 height 20
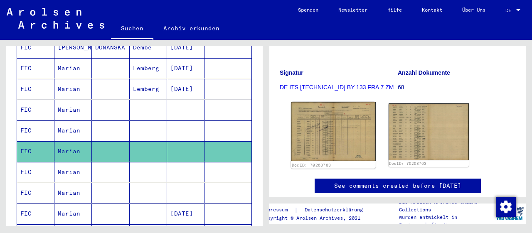
scroll to position [137, 0]
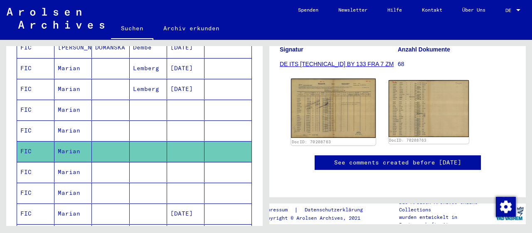
click at [307, 91] on img at bounding box center [333, 107] width 84 height 59
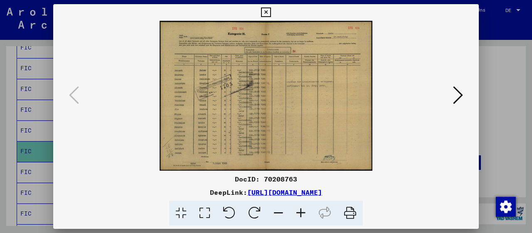
click at [302, 211] on icon at bounding box center [300, 213] width 22 height 25
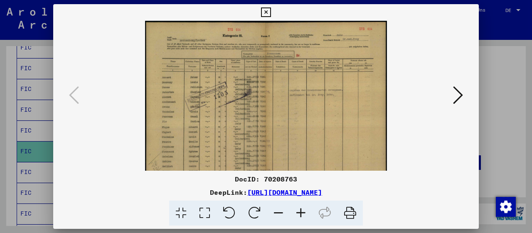
click at [302, 211] on icon at bounding box center [300, 213] width 22 height 25
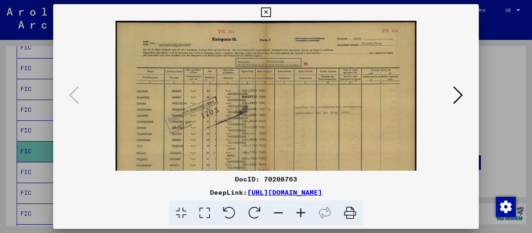
click at [302, 211] on icon at bounding box center [300, 213] width 22 height 25
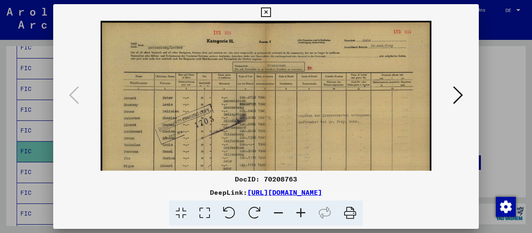
click at [302, 211] on icon at bounding box center [300, 213] width 22 height 25
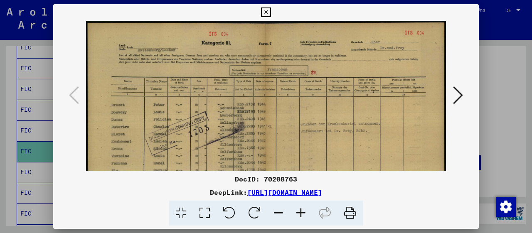
click at [302, 211] on icon at bounding box center [300, 213] width 22 height 25
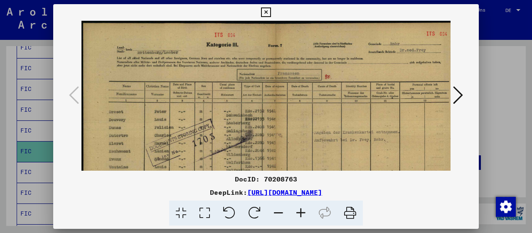
click at [302, 211] on icon at bounding box center [300, 213] width 22 height 25
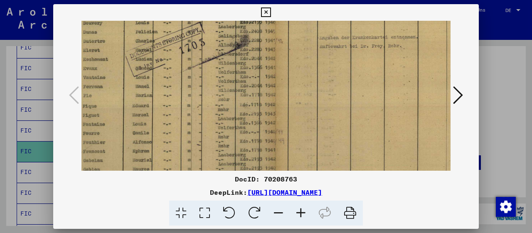
drag, startPoint x: 265, startPoint y: 137, endPoint x: 233, endPoint y: 18, distance: 122.9
click at [233, 18] on div "DocID: 70208763 DeepLink: [URL][DOMAIN_NAME]" at bounding box center [265, 115] width 425 height 222
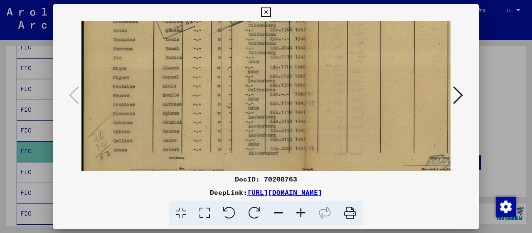
scroll to position [150, 0]
drag, startPoint x: 194, startPoint y: 98, endPoint x: 241, endPoint y: 70, distance: 54.8
click at [241, 70] on img at bounding box center [305, 28] width 448 height 316
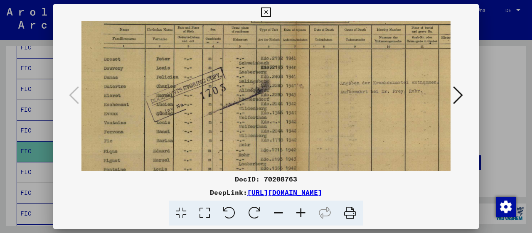
drag, startPoint x: 270, startPoint y: 63, endPoint x: 261, endPoint y: 145, distance: 83.1
click at [261, 145] on img at bounding box center [296, 112] width 448 height 316
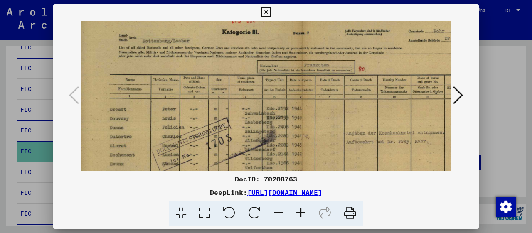
scroll to position [0, 3]
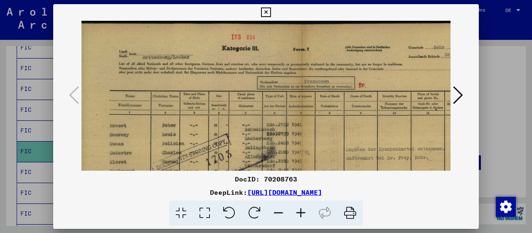
drag, startPoint x: 255, startPoint y: 59, endPoint x: 261, endPoint y: 139, distance: 80.4
click at [261, 139] on img at bounding box center [302, 179] width 448 height 316
click at [270, 10] on icon at bounding box center [266, 12] width 10 height 10
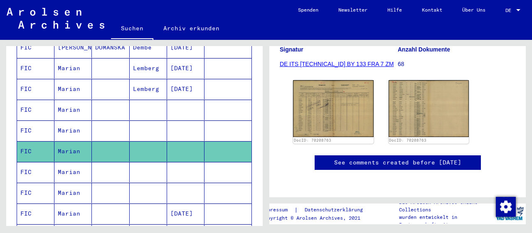
click at [75, 162] on mat-cell "Marian" at bounding box center [72, 172] width 37 height 20
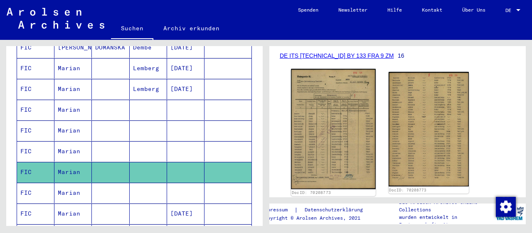
scroll to position [130, 0]
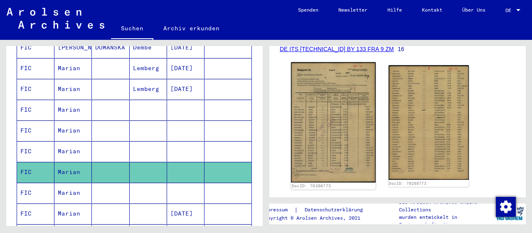
click at [349, 145] on img at bounding box center [333, 122] width 84 height 120
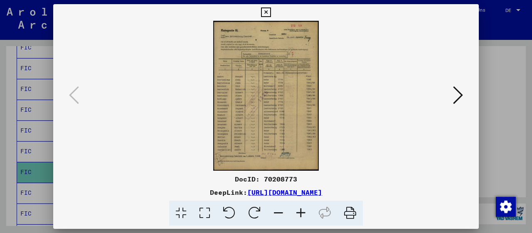
click at [302, 213] on icon at bounding box center [300, 213] width 22 height 25
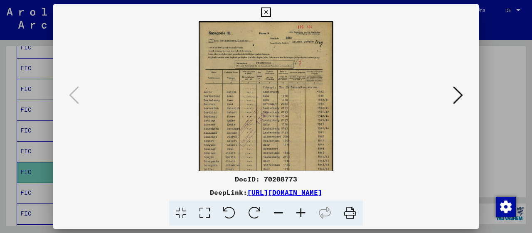
click at [302, 213] on icon at bounding box center [300, 213] width 22 height 25
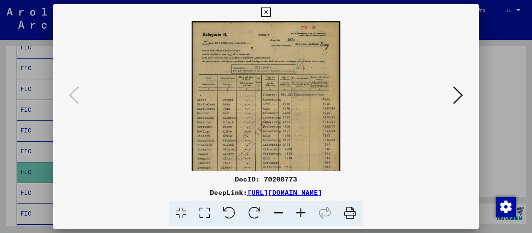
click at [302, 213] on icon at bounding box center [300, 213] width 22 height 25
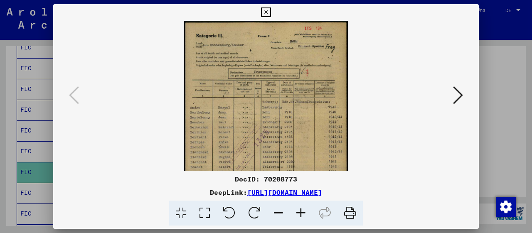
click at [302, 213] on icon at bounding box center [300, 213] width 22 height 25
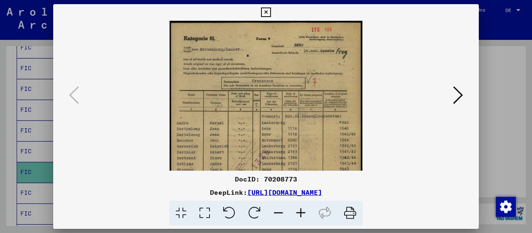
click at [302, 213] on icon at bounding box center [300, 213] width 22 height 25
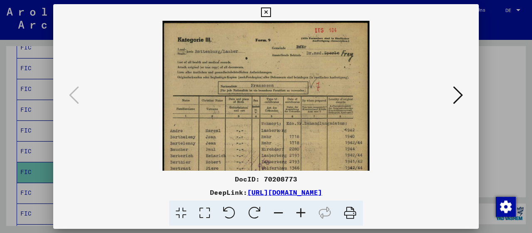
click at [302, 213] on icon at bounding box center [300, 213] width 22 height 25
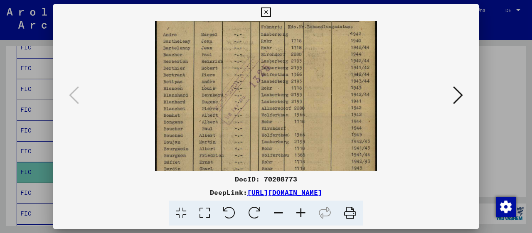
drag, startPoint x: 265, startPoint y: 140, endPoint x: 248, endPoint y: 42, distance: 99.9
click at [248, 43] on img at bounding box center [266, 75] width 222 height 316
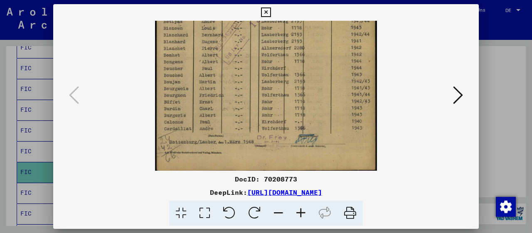
scroll to position [166, 0]
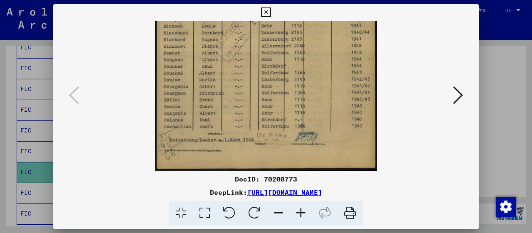
drag, startPoint x: 246, startPoint y: 123, endPoint x: 229, endPoint y: 56, distance: 69.1
click at [229, 56] on img at bounding box center [266, 13] width 222 height 316
click at [458, 101] on icon at bounding box center [458, 95] width 10 height 20
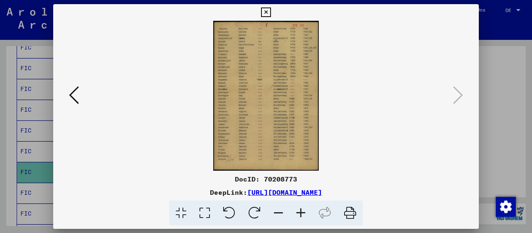
click at [300, 213] on icon at bounding box center [300, 213] width 22 height 25
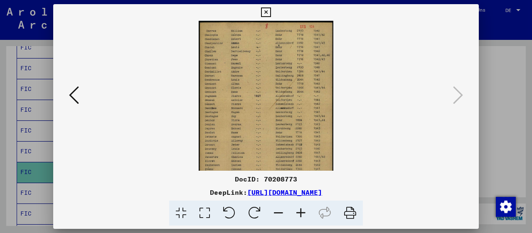
click at [300, 213] on icon at bounding box center [300, 213] width 22 height 25
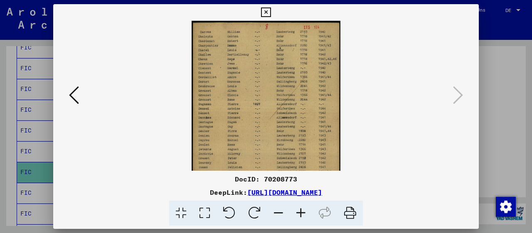
click at [300, 213] on icon at bounding box center [300, 213] width 22 height 25
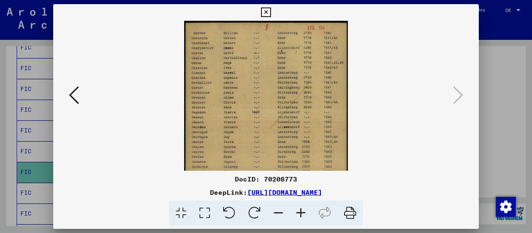
click at [300, 213] on icon at bounding box center [300, 213] width 22 height 25
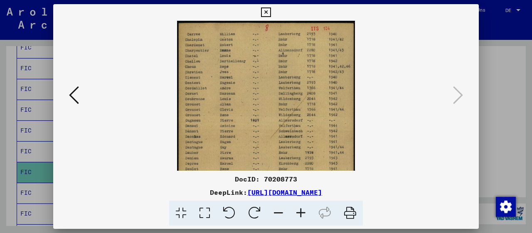
click at [300, 213] on icon at bounding box center [300, 213] width 22 height 25
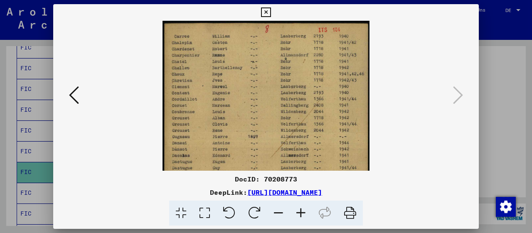
click at [300, 213] on icon at bounding box center [300, 213] width 22 height 25
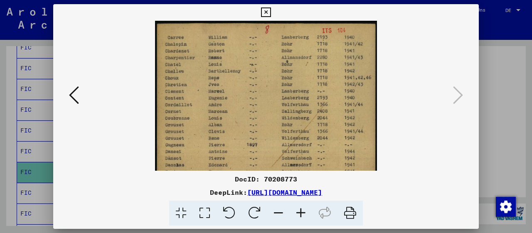
click at [300, 213] on icon at bounding box center [300, 213] width 22 height 25
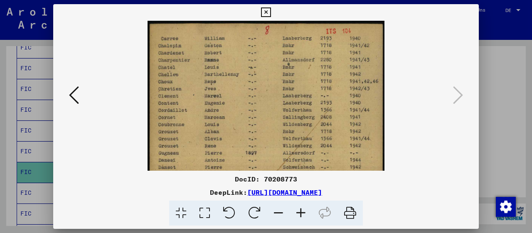
click at [300, 213] on icon at bounding box center [300, 213] width 22 height 25
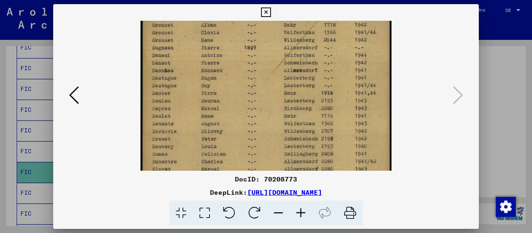
drag, startPoint x: 271, startPoint y: 145, endPoint x: 260, endPoint y: 27, distance: 118.5
click at [260, 27] on img at bounding box center [265, 86] width 251 height 358
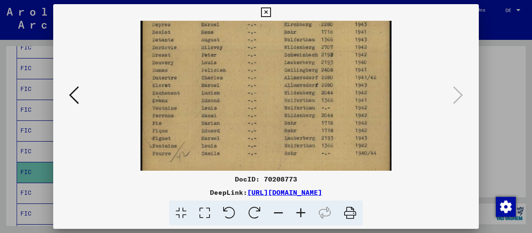
drag, startPoint x: 261, startPoint y: 113, endPoint x: 254, endPoint y: 46, distance: 67.3
click at [255, 38] on img at bounding box center [265, 3] width 251 height 358
click at [270, 9] on icon at bounding box center [266, 12] width 10 height 10
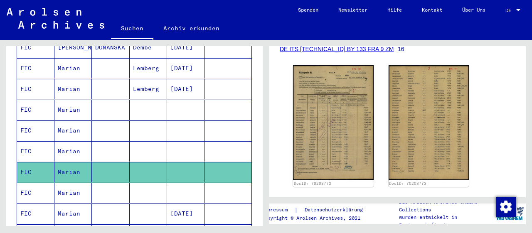
click at [76, 183] on mat-cell "Marian" at bounding box center [72, 193] width 37 height 20
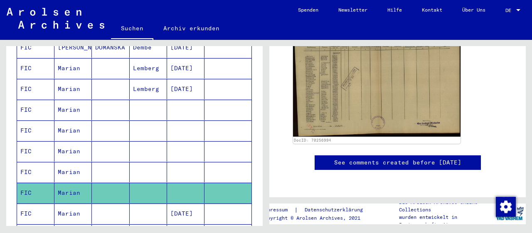
scroll to position [216, 0]
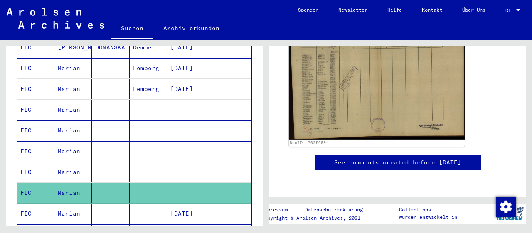
click at [354, 62] on img at bounding box center [377, 76] width 176 height 127
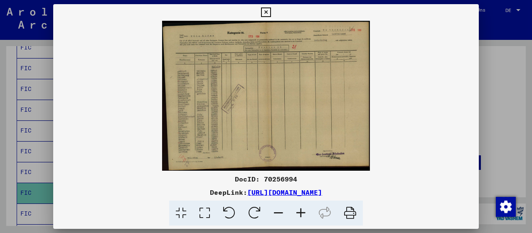
click at [304, 211] on icon at bounding box center [300, 213] width 22 height 25
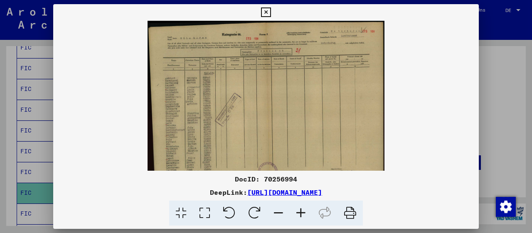
click at [304, 211] on icon at bounding box center [300, 213] width 22 height 25
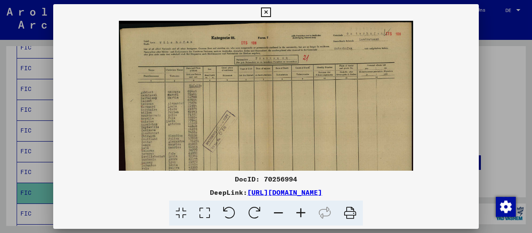
click at [304, 211] on icon at bounding box center [300, 213] width 22 height 25
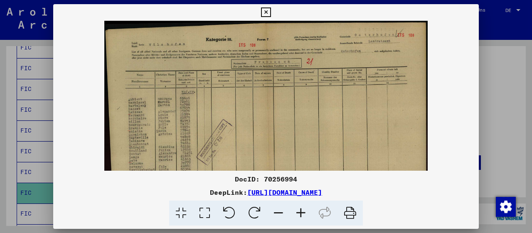
click at [304, 211] on icon at bounding box center [300, 213] width 22 height 25
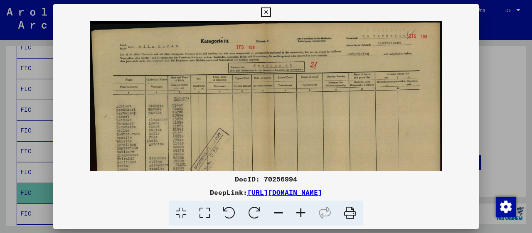
click at [304, 211] on icon at bounding box center [300, 213] width 22 height 25
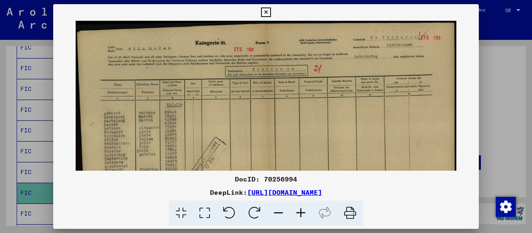
click at [304, 211] on icon at bounding box center [300, 213] width 22 height 25
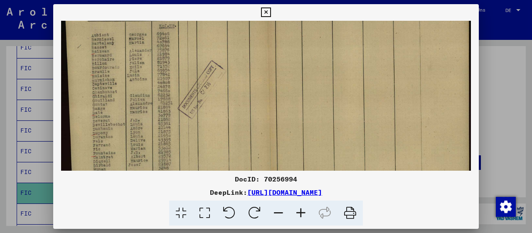
drag, startPoint x: 219, startPoint y: 125, endPoint x: 220, endPoint y: 58, distance: 67.7
click at [246, 40] on img at bounding box center [265, 83] width 409 height 295
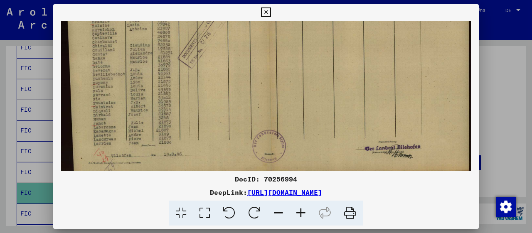
drag, startPoint x: 173, startPoint y: 130, endPoint x: 173, endPoint y: 79, distance: 50.7
click at [173, 79] on img at bounding box center [265, 32] width 409 height 295
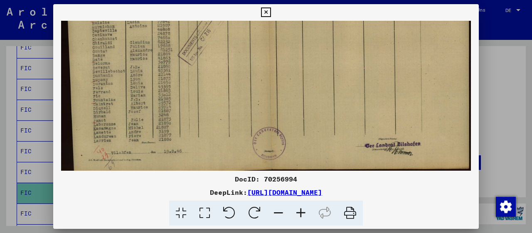
click at [270, 13] on icon at bounding box center [266, 12] width 10 height 10
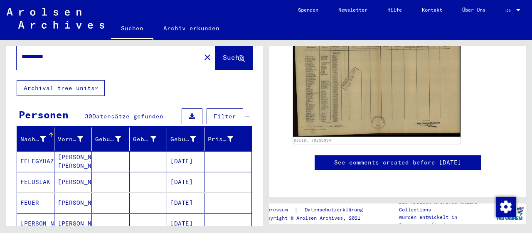
scroll to position [0, 0]
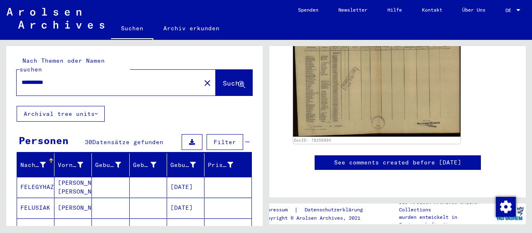
click at [137, 78] on input "**********" at bounding box center [109, 82] width 174 height 9
type input "*"
click at [223, 79] on span "Suche" at bounding box center [233, 83] width 21 height 8
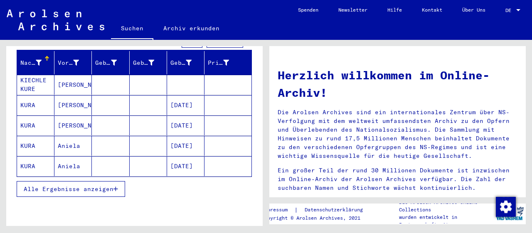
scroll to position [123, 0]
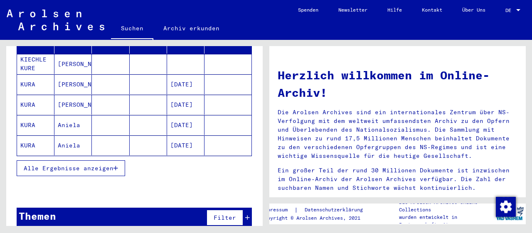
click at [66, 115] on mat-cell "Aniela" at bounding box center [72, 125] width 37 height 20
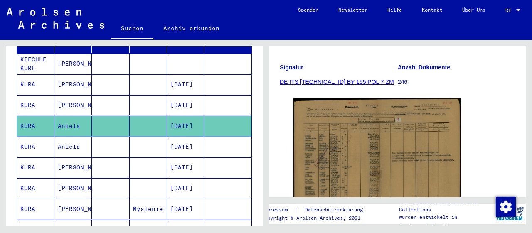
scroll to position [130, 0]
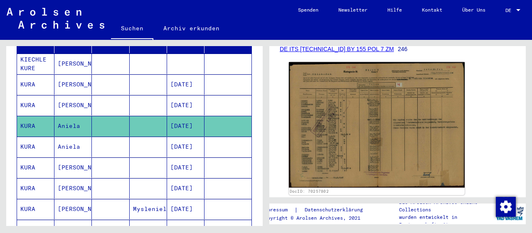
click at [356, 150] on img at bounding box center [377, 124] width 176 height 125
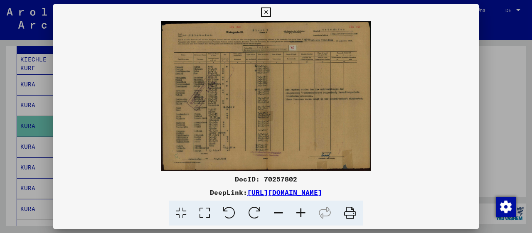
click at [304, 215] on icon at bounding box center [300, 213] width 22 height 25
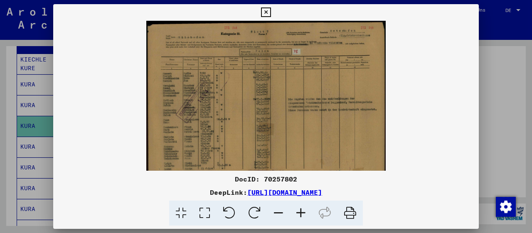
click at [304, 215] on icon at bounding box center [300, 213] width 22 height 25
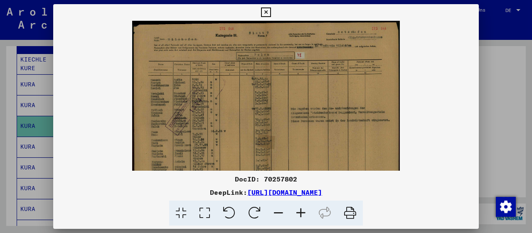
click at [304, 215] on icon at bounding box center [300, 213] width 22 height 25
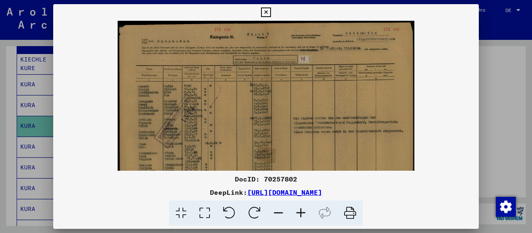
click at [304, 215] on icon at bounding box center [300, 213] width 22 height 25
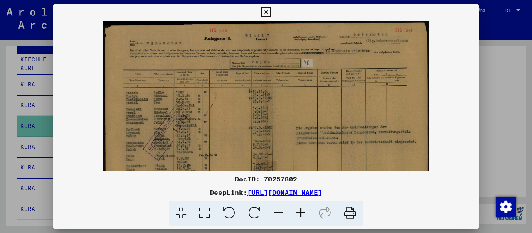
click at [304, 215] on icon at bounding box center [300, 213] width 22 height 25
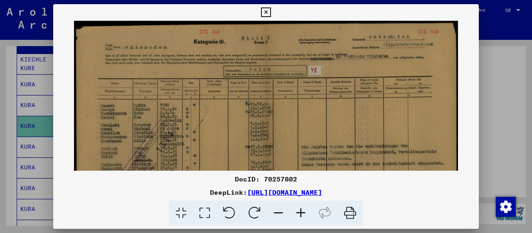
click at [304, 215] on icon at bounding box center [300, 213] width 22 height 25
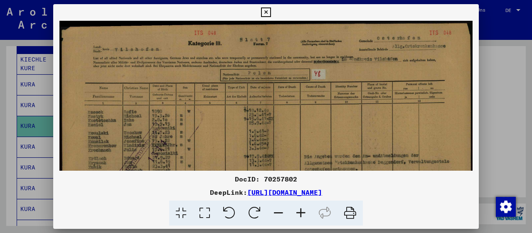
click at [304, 215] on icon at bounding box center [300, 213] width 22 height 25
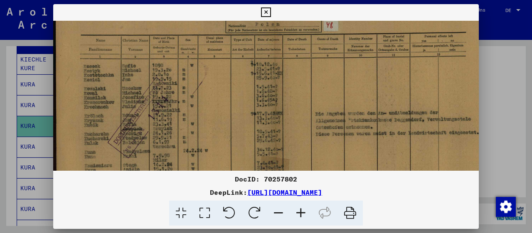
drag, startPoint x: 223, startPoint y: 138, endPoint x: 222, endPoint y: 80, distance: 58.1
click at [223, 80] on img at bounding box center [274, 126] width 442 height 316
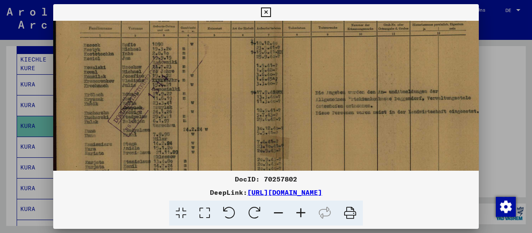
scroll to position [87, 0]
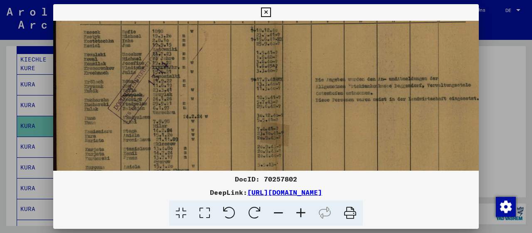
drag, startPoint x: 202, startPoint y: 140, endPoint x: 209, endPoint y: 113, distance: 28.3
click at [209, 113] on img at bounding box center [274, 92] width 442 height 316
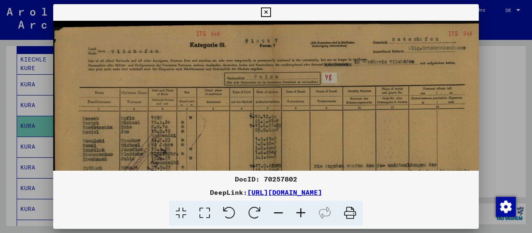
scroll to position [0, 1]
drag, startPoint x: 259, startPoint y: 55, endPoint x: 258, endPoint y: 147, distance: 91.8
click at [258, 147] on img at bounding box center [273, 179] width 442 height 316
click at [270, 13] on icon at bounding box center [266, 12] width 10 height 10
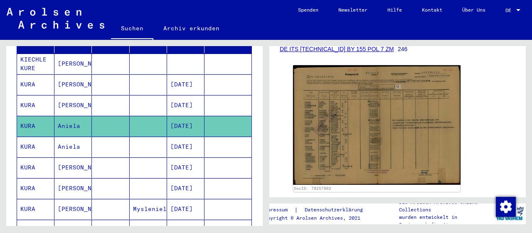
click at [69, 137] on mat-cell "Aniela" at bounding box center [72, 147] width 37 height 20
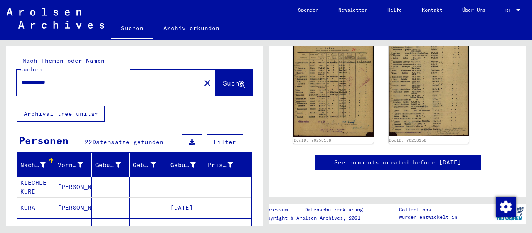
click at [77, 78] on input "**********" at bounding box center [109, 82] width 174 height 9
type input "**********"
click at [223, 79] on span "Suche" at bounding box center [233, 83] width 21 height 8
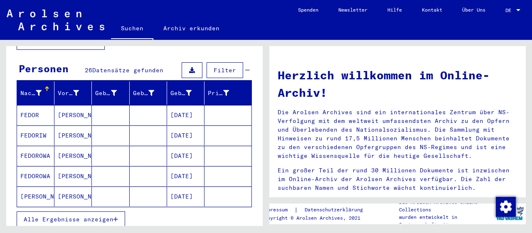
scroll to position [86, 0]
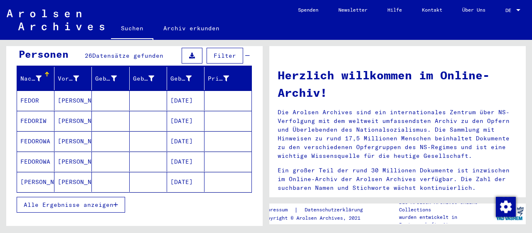
click at [121, 197] on button "Alle Ergebnisse anzeigen" at bounding box center [71, 205] width 108 height 16
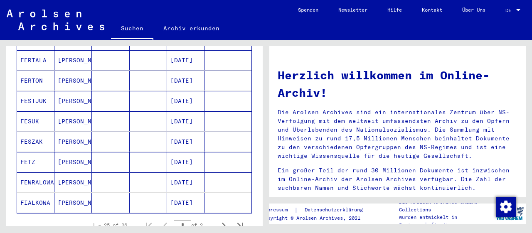
scroll to position [518, 0]
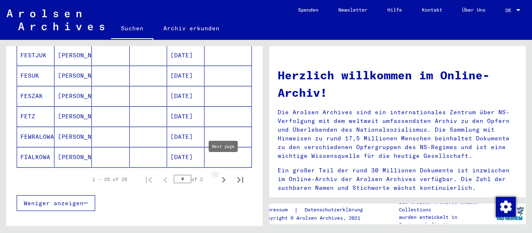
click at [224, 174] on icon "Next page" at bounding box center [224, 180] width 12 height 12
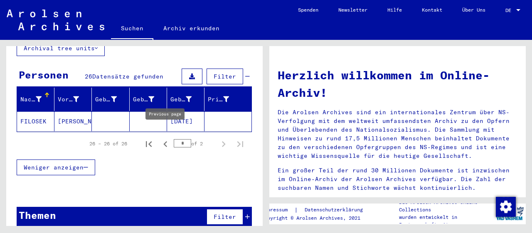
click at [163, 138] on icon "Previous page" at bounding box center [165, 144] width 12 height 12
type input "*"
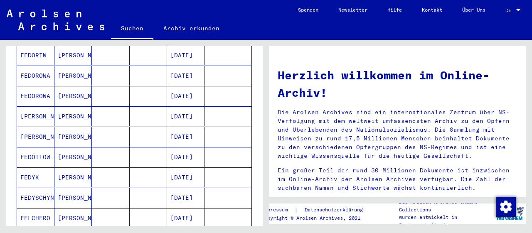
scroll to position [0, 0]
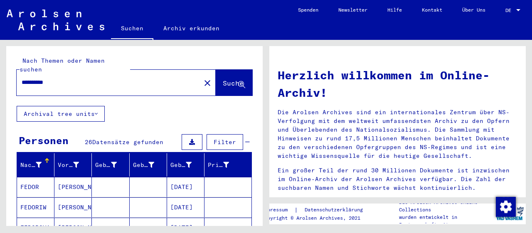
click at [105, 83] on div "**********" at bounding box center [104, 82] width 174 height 19
click at [64, 78] on input "**********" at bounding box center [106, 82] width 169 height 9
type input "*"
type input "**********"
click at [216, 70] on button "Suche" at bounding box center [234, 83] width 37 height 26
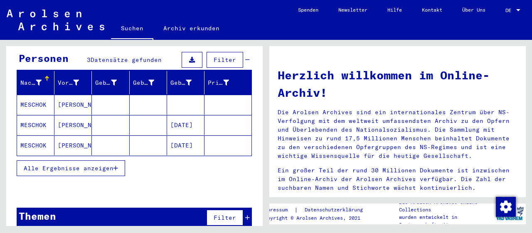
scroll to position [83, 0]
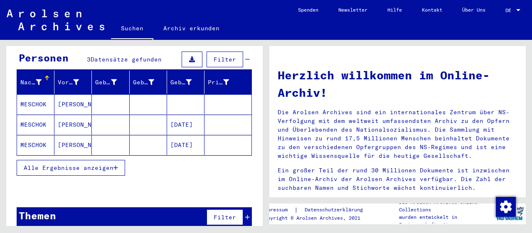
click at [78, 94] on mat-cell "[PERSON_NAME]" at bounding box center [72, 104] width 37 height 20
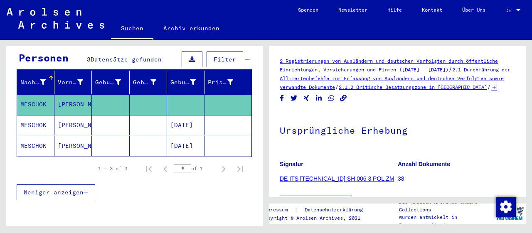
click at [64, 94] on mat-cell "[PERSON_NAME]" at bounding box center [72, 104] width 37 height 20
click at [77, 94] on mat-cell "[PERSON_NAME]" at bounding box center [72, 104] width 37 height 20
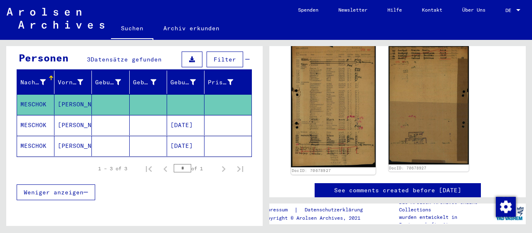
scroll to position [173, 0]
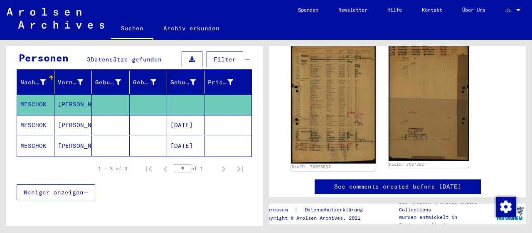
click at [322, 121] on img at bounding box center [333, 101] width 84 height 125
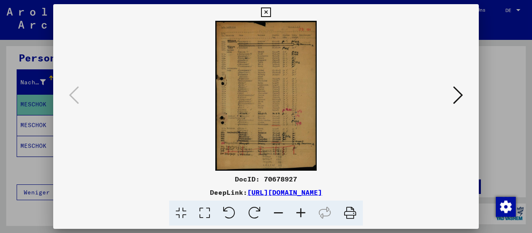
click at [297, 212] on icon at bounding box center [300, 213] width 22 height 25
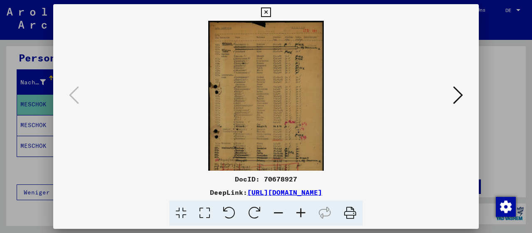
click at [297, 212] on icon at bounding box center [300, 213] width 22 height 25
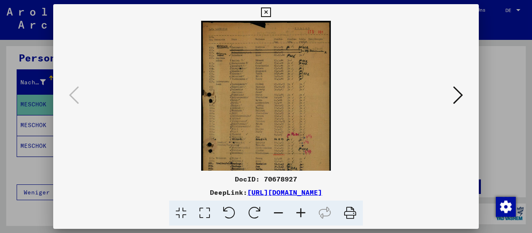
click at [297, 212] on icon at bounding box center [300, 213] width 22 height 25
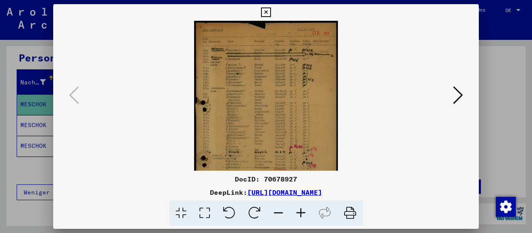
click at [297, 212] on icon at bounding box center [300, 213] width 22 height 25
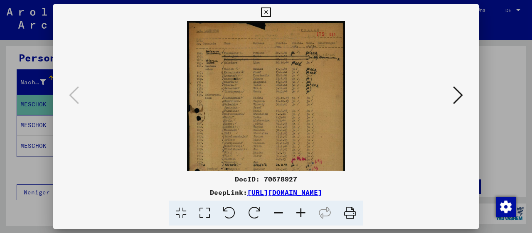
click at [297, 212] on icon at bounding box center [300, 213] width 22 height 25
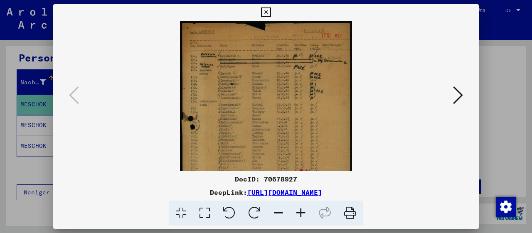
click at [297, 212] on icon at bounding box center [300, 213] width 22 height 25
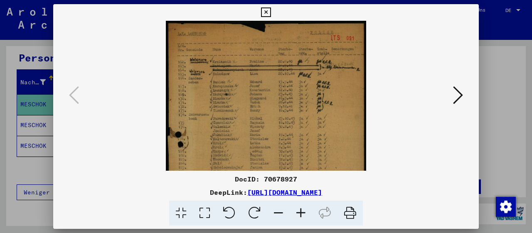
click at [297, 212] on icon at bounding box center [300, 213] width 22 height 25
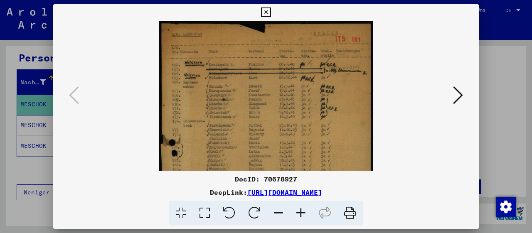
click at [297, 212] on icon at bounding box center [300, 213] width 22 height 25
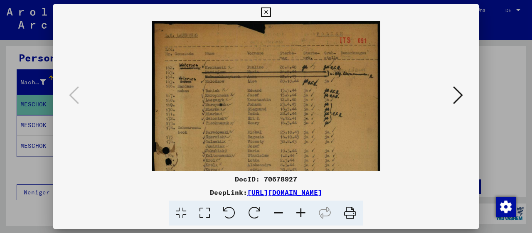
click at [297, 212] on icon at bounding box center [300, 213] width 22 height 25
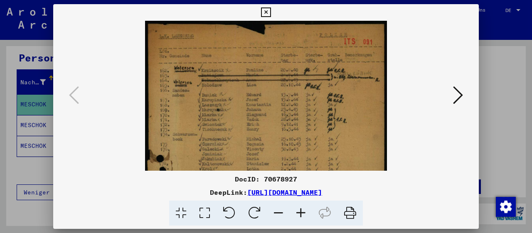
click at [297, 212] on icon at bounding box center [300, 213] width 22 height 25
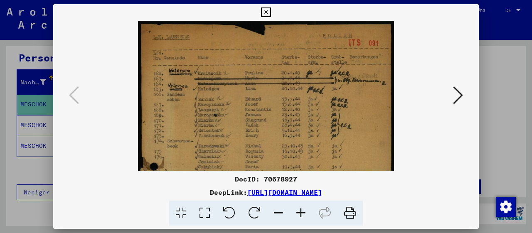
click at [297, 212] on icon at bounding box center [300, 213] width 22 height 25
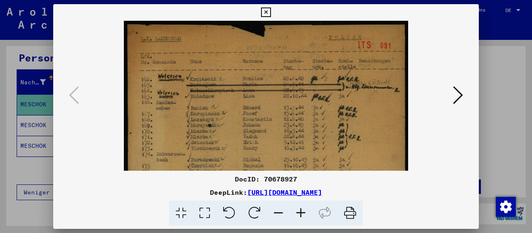
click at [297, 212] on icon at bounding box center [300, 213] width 22 height 25
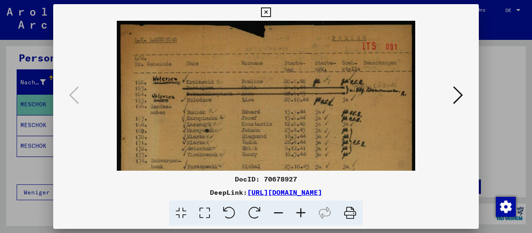
click at [297, 212] on icon at bounding box center [300, 213] width 22 height 25
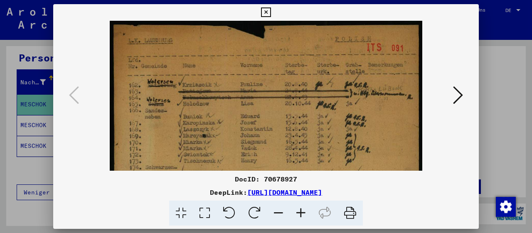
click at [297, 212] on icon at bounding box center [300, 213] width 22 height 25
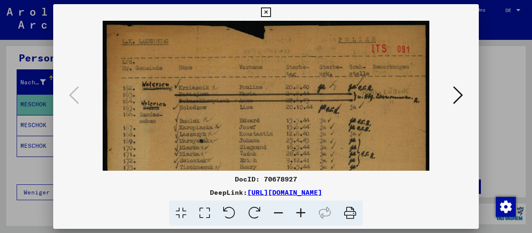
click at [297, 212] on icon at bounding box center [300, 213] width 22 height 25
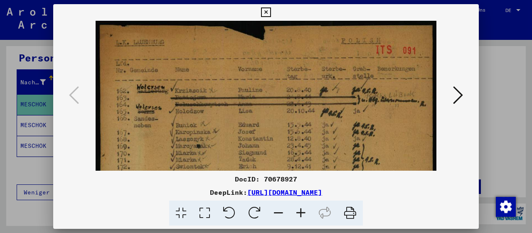
click at [297, 212] on icon at bounding box center [300, 213] width 22 height 25
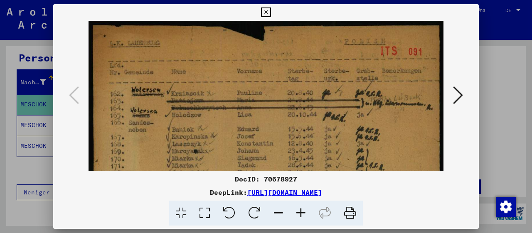
click at [297, 212] on icon at bounding box center [300, 213] width 22 height 25
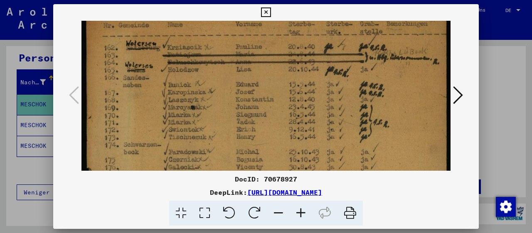
drag, startPoint x: 262, startPoint y: 145, endPoint x: 243, endPoint y: 91, distance: 57.0
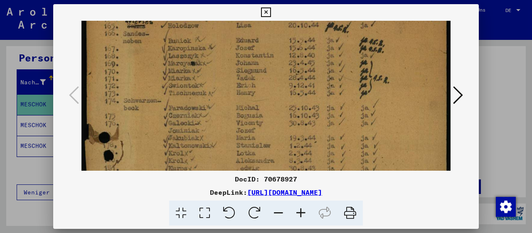
drag, startPoint x: 272, startPoint y: 127, endPoint x: 253, endPoint y: 64, distance: 66.1
click at [253, 66] on img at bounding box center [265, 200] width 369 height 544
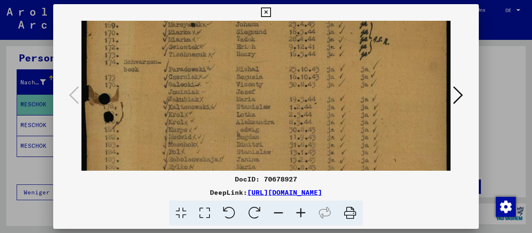
scroll to position [146, 0]
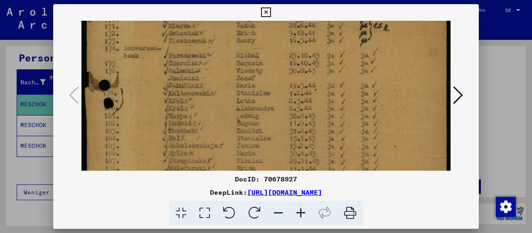
drag, startPoint x: 268, startPoint y: 121, endPoint x: 263, endPoint y: 95, distance: 26.1
click at [263, 95] on img at bounding box center [265, 147] width 369 height 544
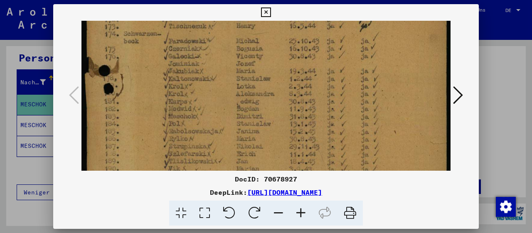
scroll to position [162, 0]
drag, startPoint x: 241, startPoint y: 146, endPoint x: 240, endPoint y: 130, distance: 15.4
click at [240, 130] on img at bounding box center [265, 131] width 369 height 544
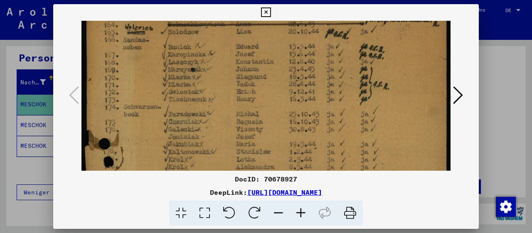
drag, startPoint x: 357, startPoint y: 87, endPoint x: 350, endPoint y: 143, distance: 56.5
click at [350, 161] on img at bounding box center [265, 206] width 369 height 544
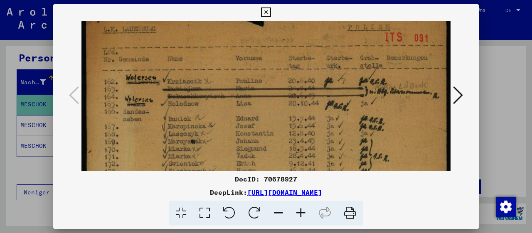
drag, startPoint x: 349, startPoint y: 78, endPoint x: 345, endPoint y: 148, distance: 70.7
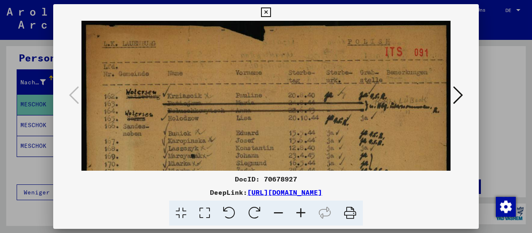
scroll to position [0, 0]
drag, startPoint x: 333, startPoint y: 86, endPoint x: 333, endPoint y: 122, distance: 36.1
drag, startPoint x: 473, startPoint y: 13, endPoint x: 443, endPoint y: 23, distance: 31.0
click at [270, 16] on icon at bounding box center [266, 12] width 10 height 10
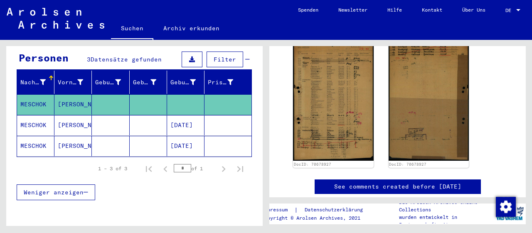
click at [72, 115] on mat-cell "[PERSON_NAME]" at bounding box center [72, 125] width 37 height 20
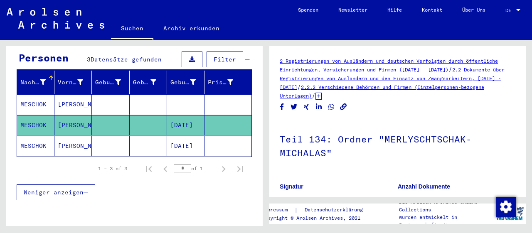
scroll to position [124, 0]
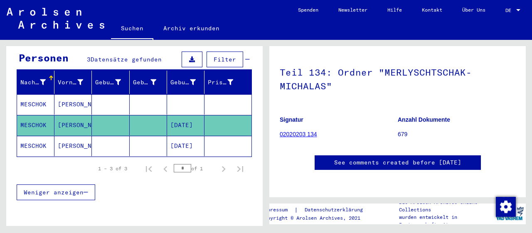
click at [57, 137] on mat-cell "[PERSON_NAME]" at bounding box center [72, 146] width 37 height 20
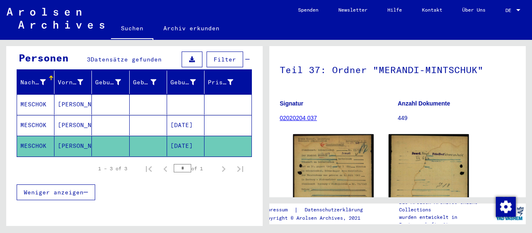
scroll to position [130, 0]
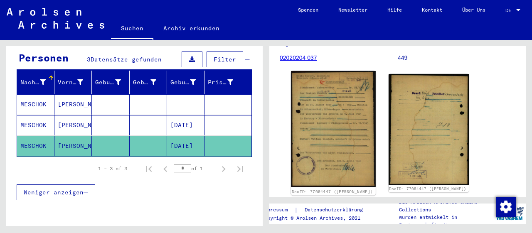
click at [334, 142] on img at bounding box center [333, 129] width 84 height 116
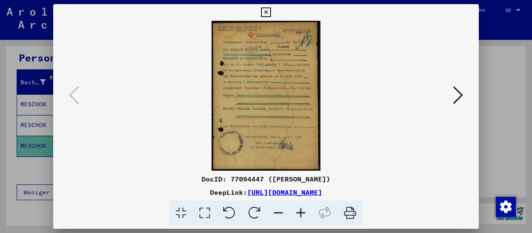
click at [303, 213] on icon at bounding box center [300, 213] width 22 height 25
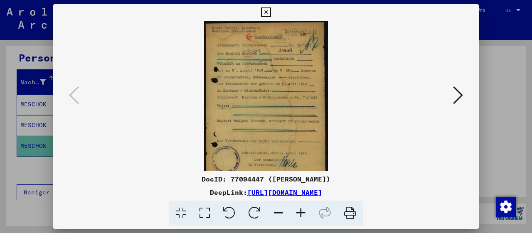
click at [303, 213] on icon at bounding box center [300, 213] width 22 height 25
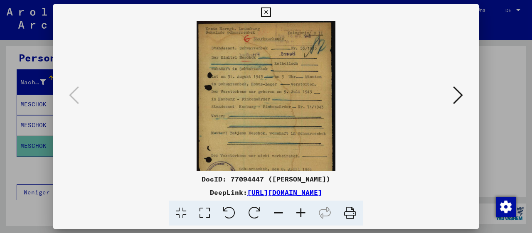
click at [303, 213] on icon at bounding box center [300, 213] width 22 height 25
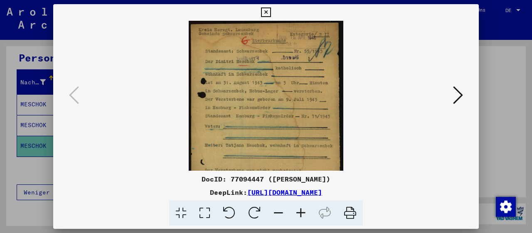
click at [303, 213] on icon at bounding box center [300, 213] width 22 height 25
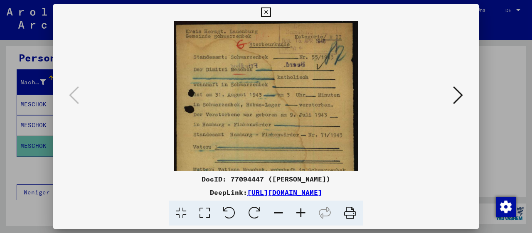
click at [303, 213] on icon at bounding box center [300, 213] width 22 height 25
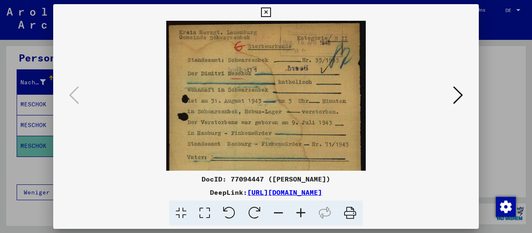
click at [303, 213] on icon at bounding box center [300, 213] width 22 height 25
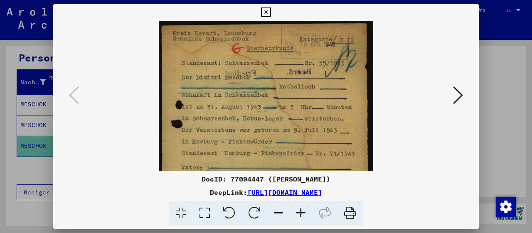
click at [303, 213] on icon at bounding box center [300, 213] width 22 height 25
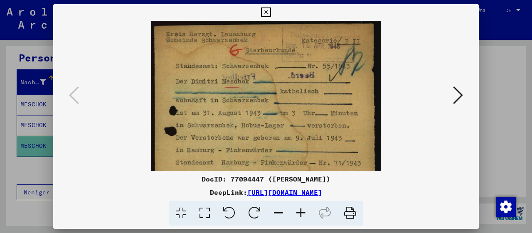
click at [303, 213] on icon at bounding box center [300, 213] width 22 height 25
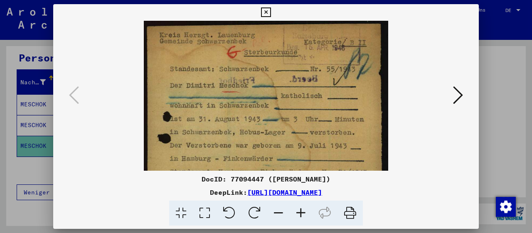
click at [303, 213] on icon at bounding box center [300, 213] width 22 height 25
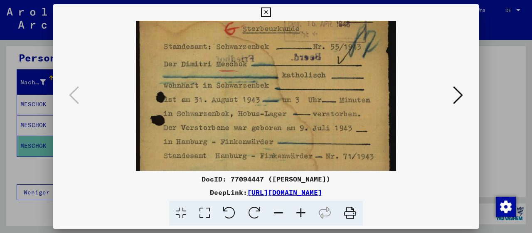
scroll to position [41, 0]
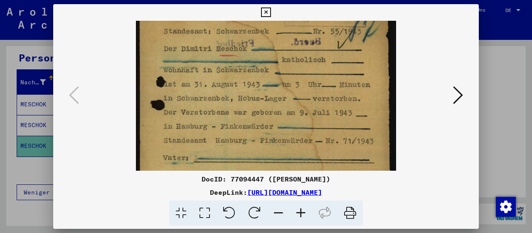
drag, startPoint x: 275, startPoint y: 122, endPoint x: 266, endPoint y: 82, distance: 40.7
click at [266, 82] on img at bounding box center [266, 159] width 260 height 358
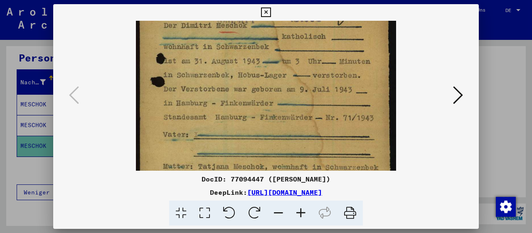
scroll to position [66, 0]
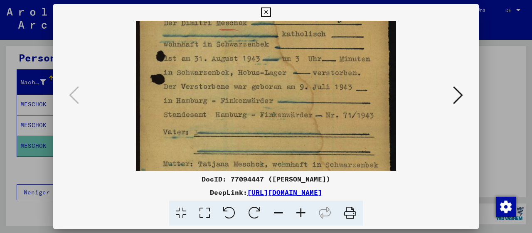
drag, startPoint x: 281, startPoint y: 125, endPoint x: 277, endPoint y: 100, distance: 25.2
click at [277, 100] on img at bounding box center [266, 133] width 260 height 358
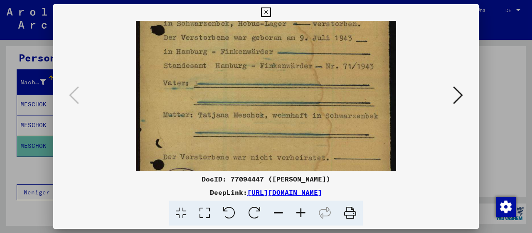
scroll to position [120, 0]
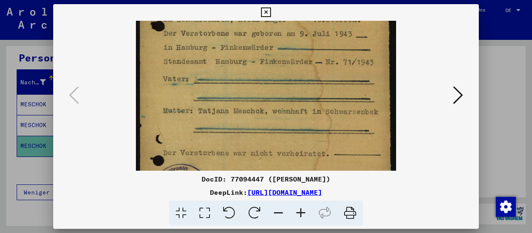
drag, startPoint x: 279, startPoint y: 139, endPoint x: 279, endPoint y: 94, distance: 44.4
click at [279, 94] on img at bounding box center [266, 80] width 260 height 358
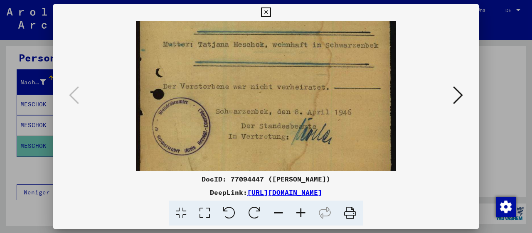
drag, startPoint x: 284, startPoint y: 132, endPoint x: 284, endPoint y: 61, distance: 71.0
click at [284, 61] on img at bounding box center [266, 14] width 260 height 358
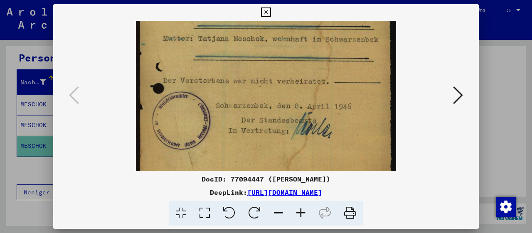
click at [457, 98] on icon at bounding box center [458, 95] width 10 height 20
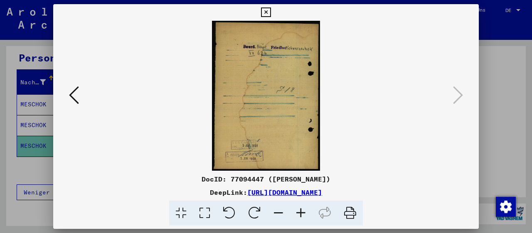
scroll to position [0, 0]
